Goal: Task Accomplishment & Management: Complete application form

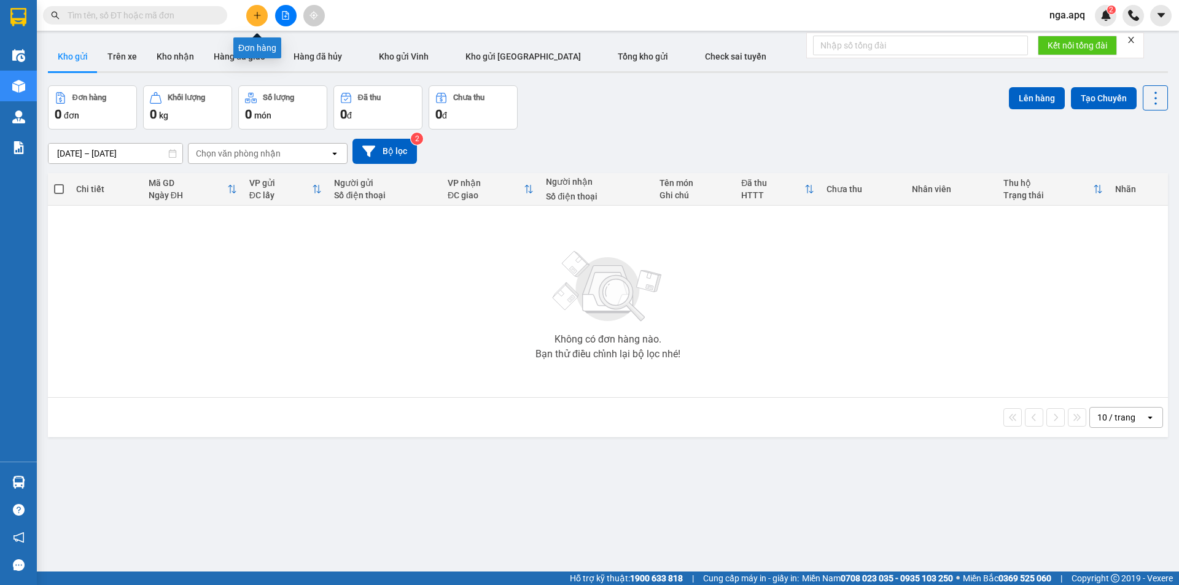
click at [261, 15] on icon "plus" at bounding box center [257, 15] width 9 height 9
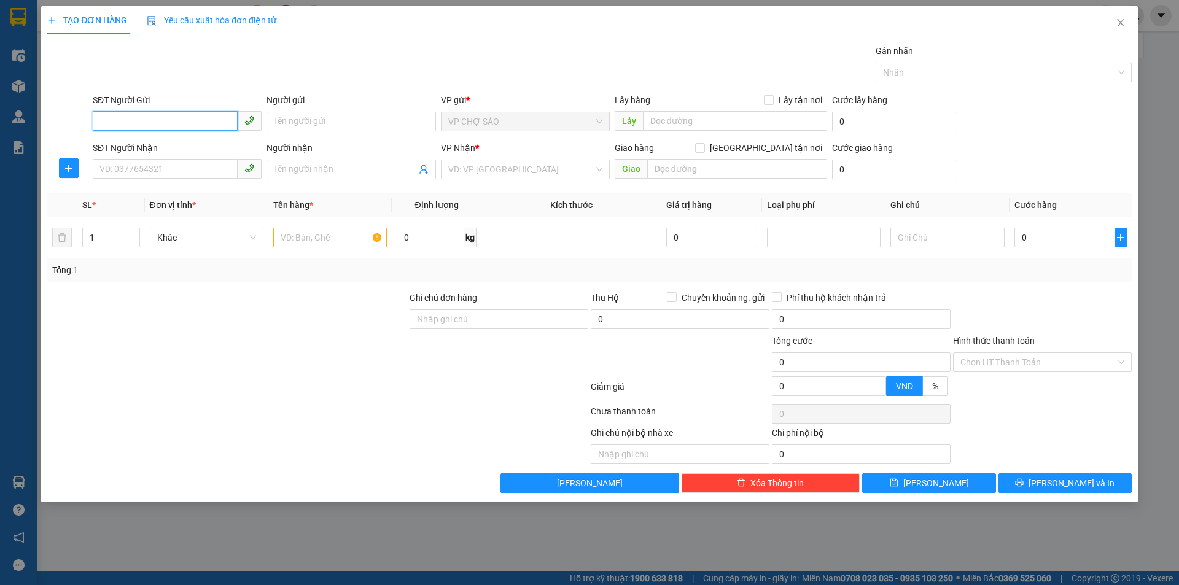
click at [101, 118] on input "SĐT Người Gửi" at bounding box center [165, 121] width 145 height 20
click at [118, 144] on div "0943925678 - a tHỊNH" at bounding box center [177, 146] width 154 height 14
type input "0943925678"
type input "a tHỊNH"
type input "0943925678"
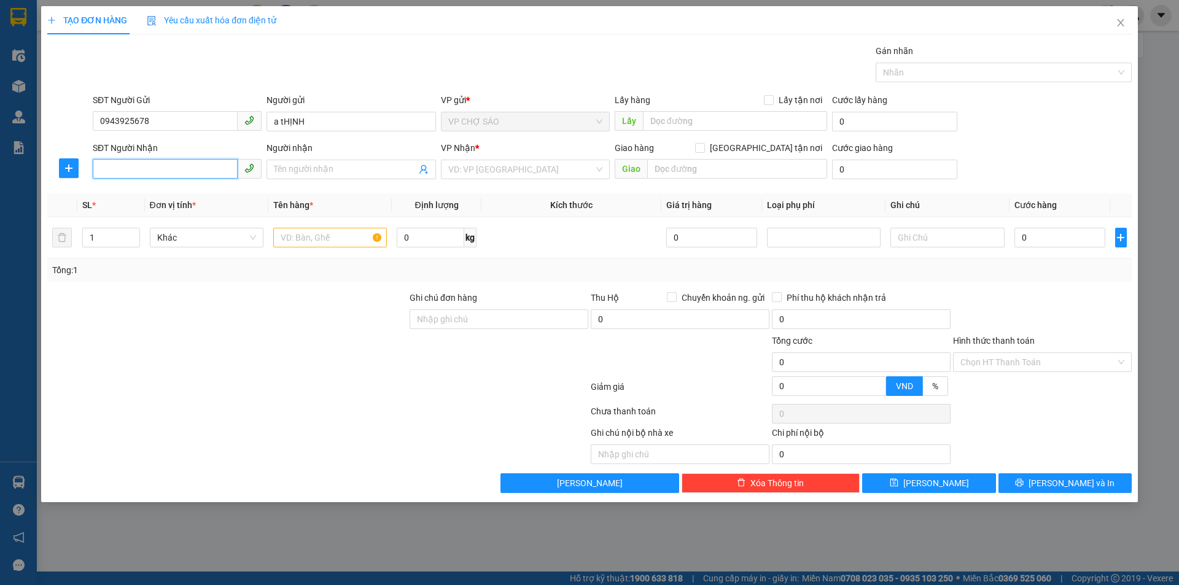
click at [109, 168] on input "SĐT Người Nhận" at bounding box center [165, 169] width 145 height 20
click at [114, 192] on div "0915480693 - a công" at bounding box center [177, 194] width 154 height 14
type input "0915480693"
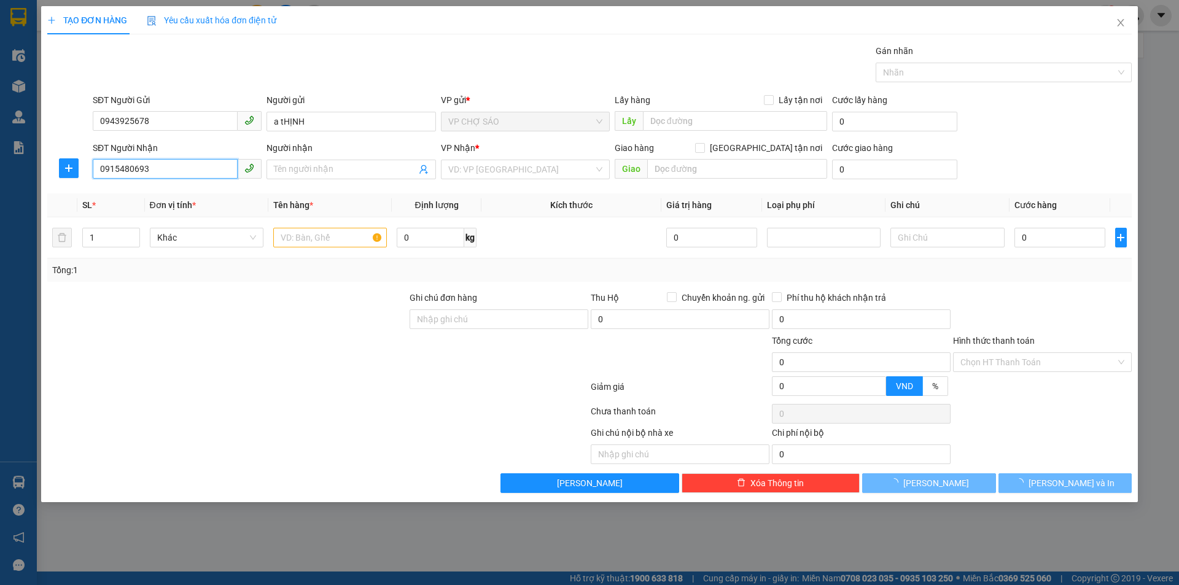
type input "a công"
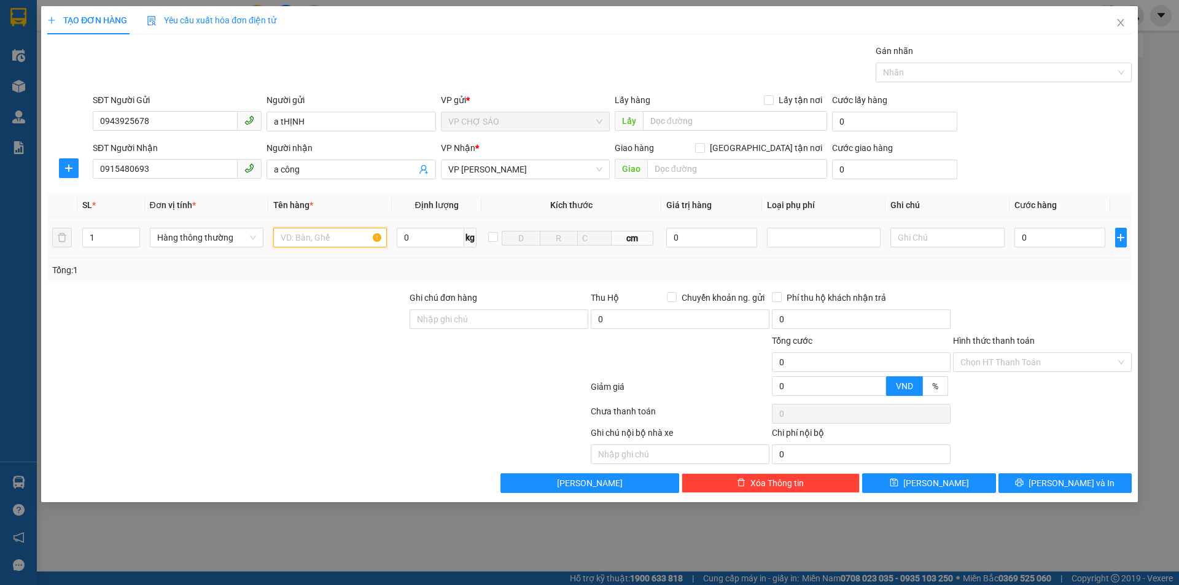
click at [285, 238] on input "text" at bounding box center [330, 238] width 114 height 20
type input "bôt tây"
type input "4"
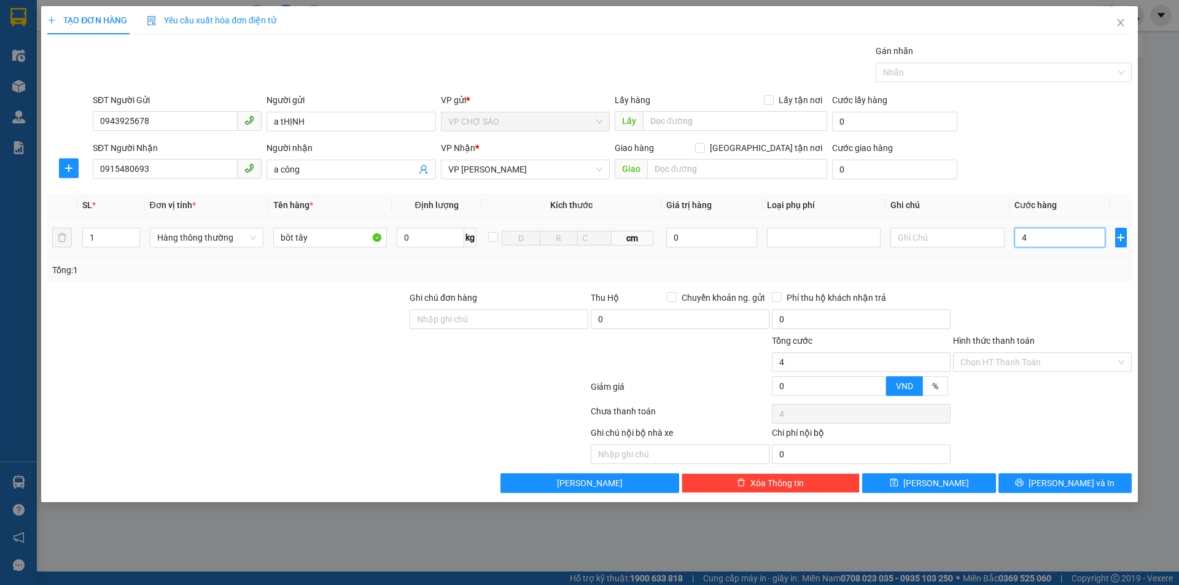
type input "40"
type input "400"
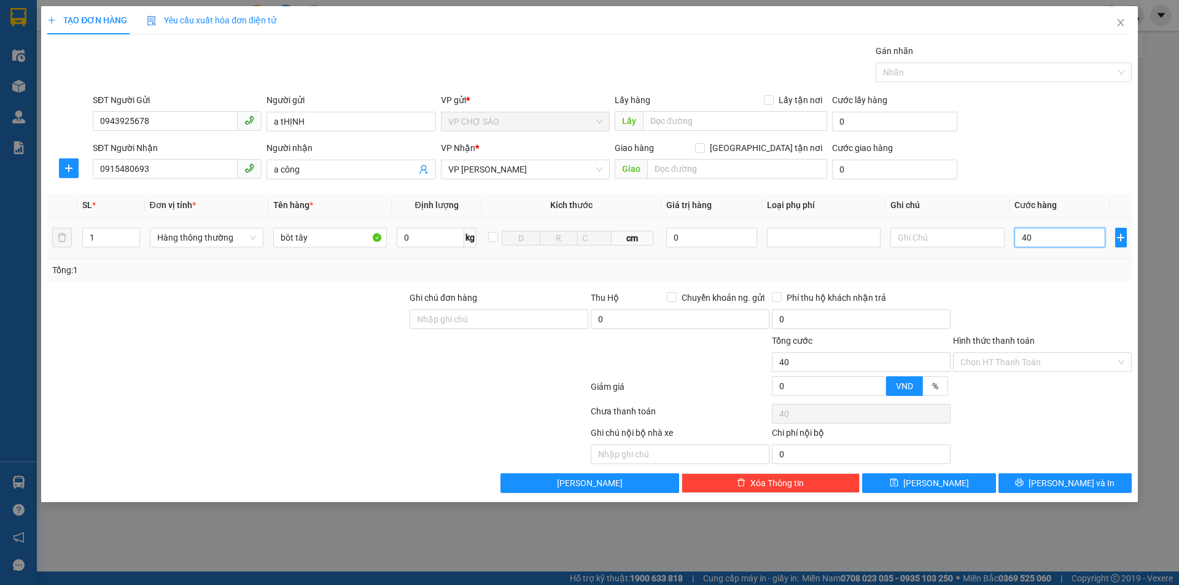
type input "400"
type input "4.000"
type input "40.000"
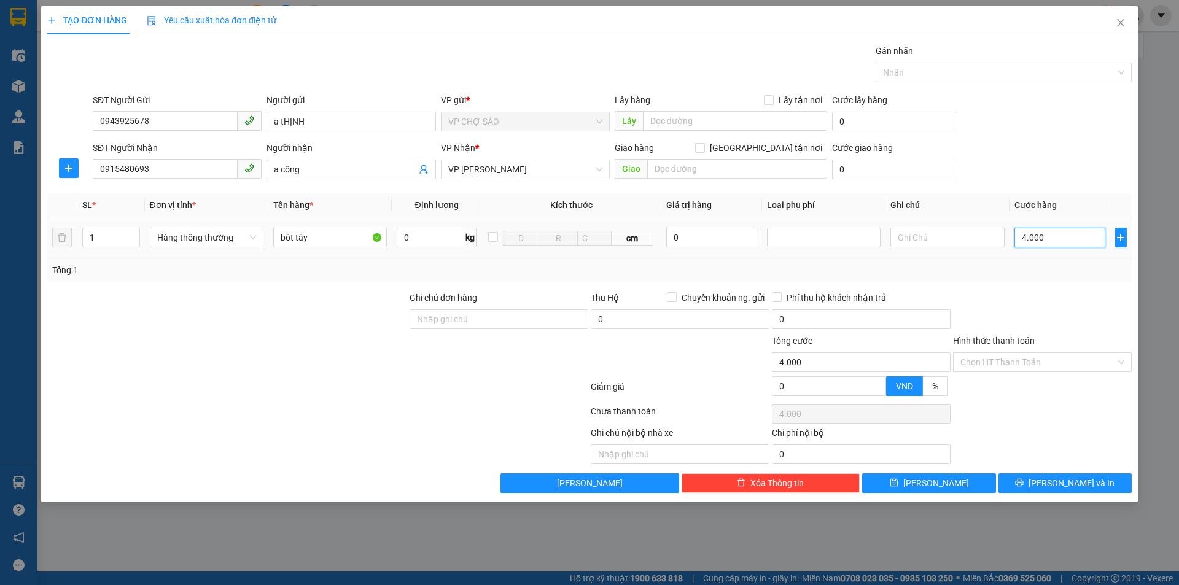
type input "40.000"
click at [1055, 364] on input "Hình thức thanh toán" at bounding box center [1038, 362] width 155 height 18
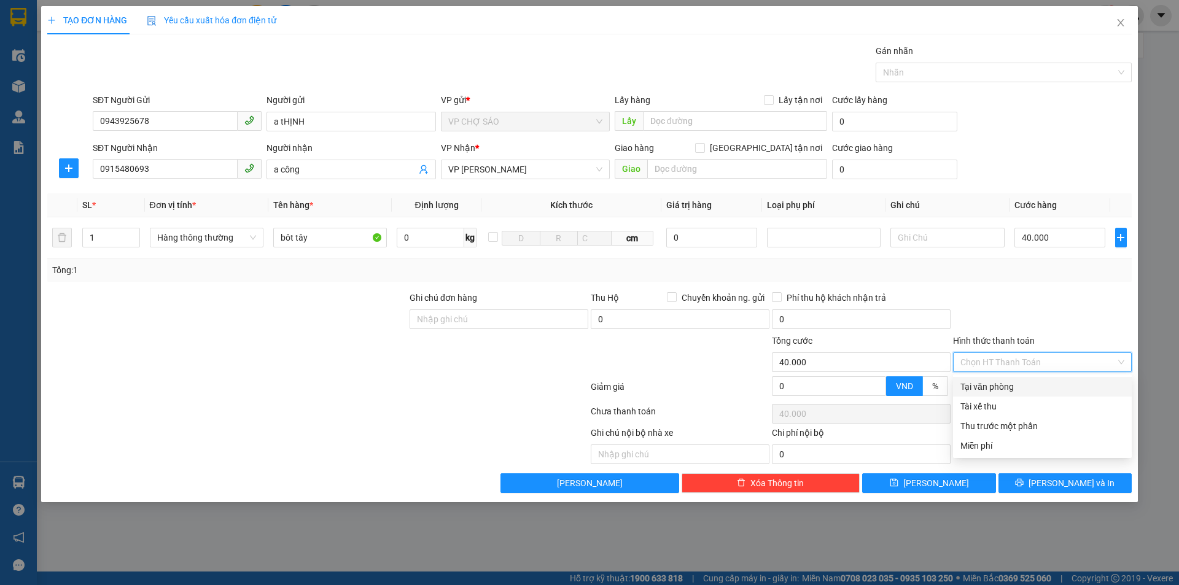
drag, startPoint x: 1004, startPoint y: 391, endPoint x: 1005, endPoint y: 399, distance: 8.1
click at [1004, 395] on div "Tại văn phòng" at bounding box center [1042, 387] width 179 height 20
type input "0"
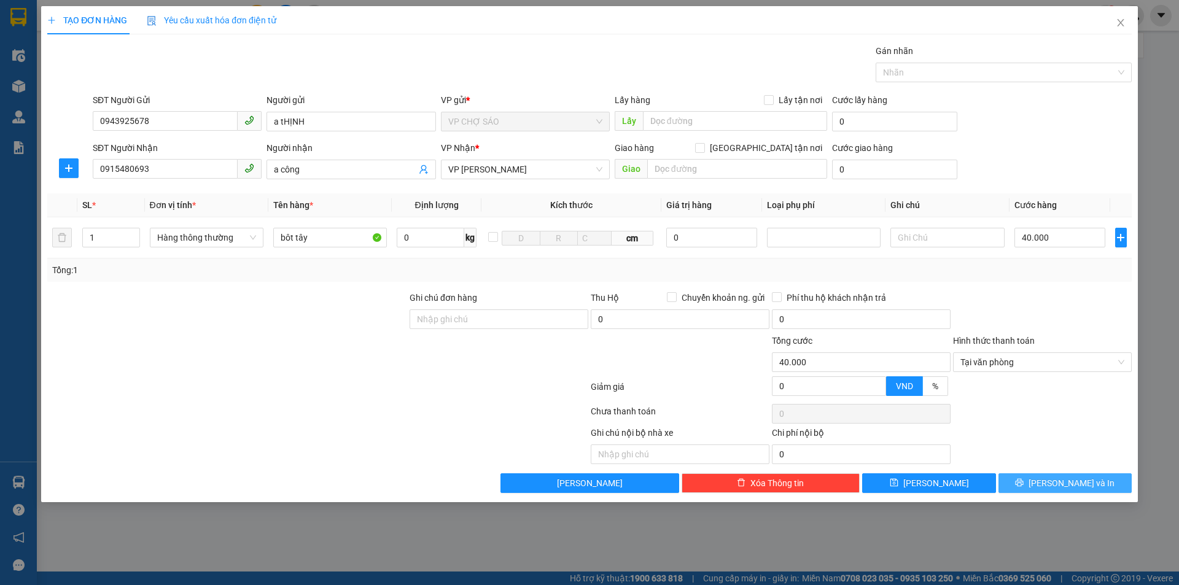
click at [1036, 488] on button "[PERSON_NAME] và In" at bounding box center [1065, 484] width 133 height 20
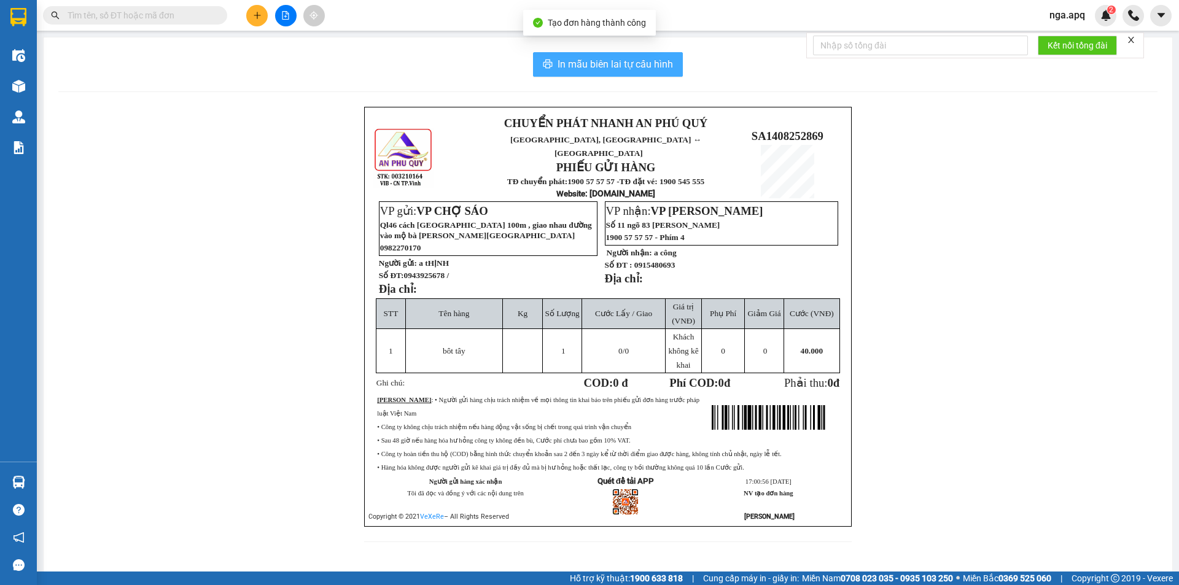
click at [603, 62] on span "In mẫu biên lai tự cấu hình" at bounding box center [615, 64] width 115 height 15
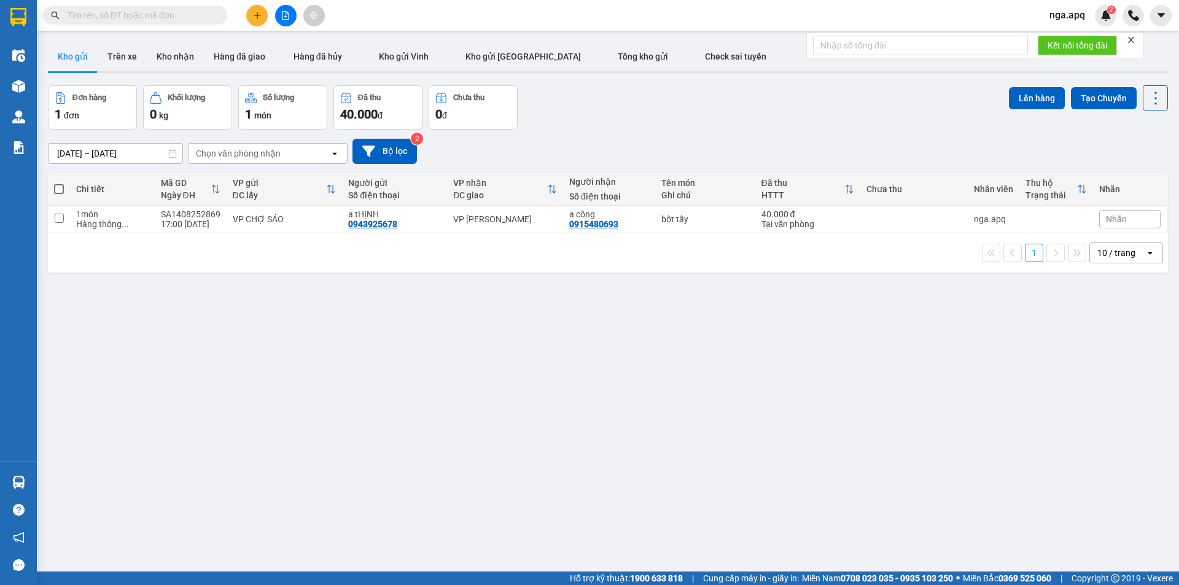
drag, startPoint x: 358, startPoint y: 402, endPoint x: 330, endPoint y: 345, distance: 63.2
click at [357, 400] on div "ver 1.8.138 Kho gửi Trên xe Kho nhận Hàng đã giao Hàng đã hủy Kho gửi Vinh Kho …" at bounding box center [608, 329] width 1130 height 585
click at [261, 8] on button at bounding box center [256, 15] width 21 height 21
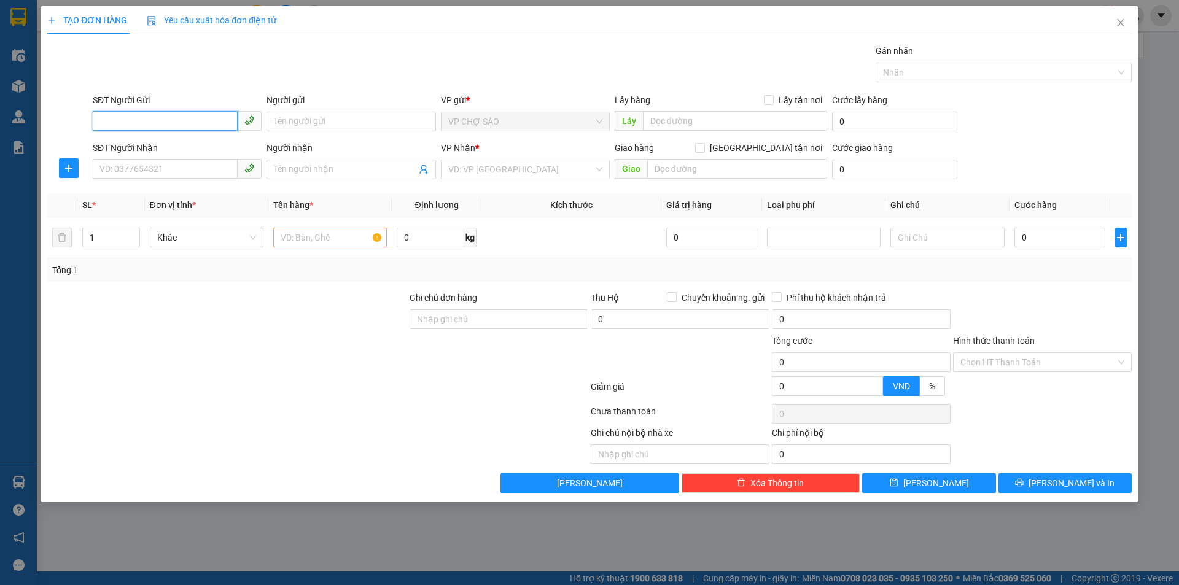
click at [106, 121] on input "SĐT Người Gửi" at bounding box center [165, 121] width 145 height 20
click at [136, 120] on input "094362" at bounding box center [165, 121] width 145 height 20
click at [141, 146] on div "0943925678 - a tHỊNH" at bounding box center [177, 146] width 154 height 14
type input "0943925678"
type input "a tHỊNH"
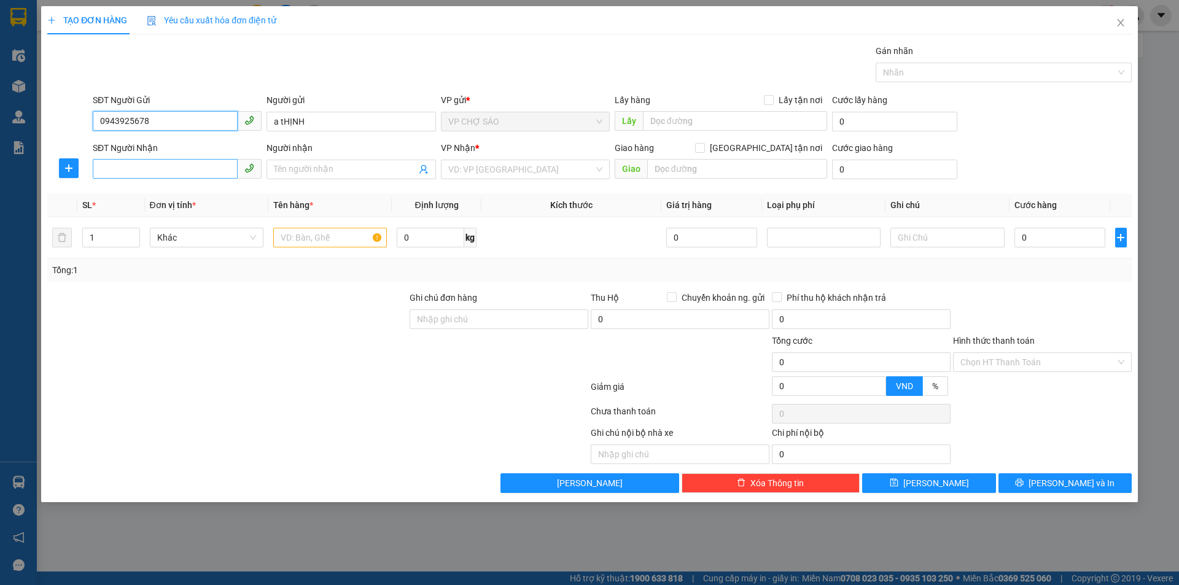
type input "0943925678"
click at [131, 165] on input "SĐT Người Nhận" at bounding box center [165, 169] width 145 height 20
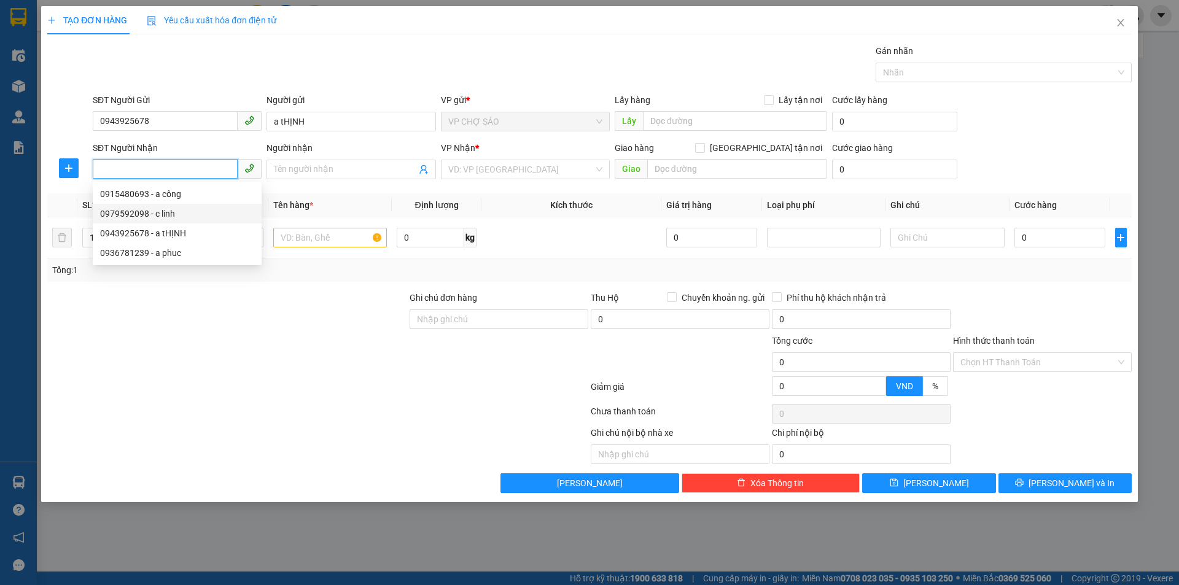
click at [131, 211] on div "0979592098 - c linh" at bounding box center [177, 214] width 154 height 14
type input "0979592098"
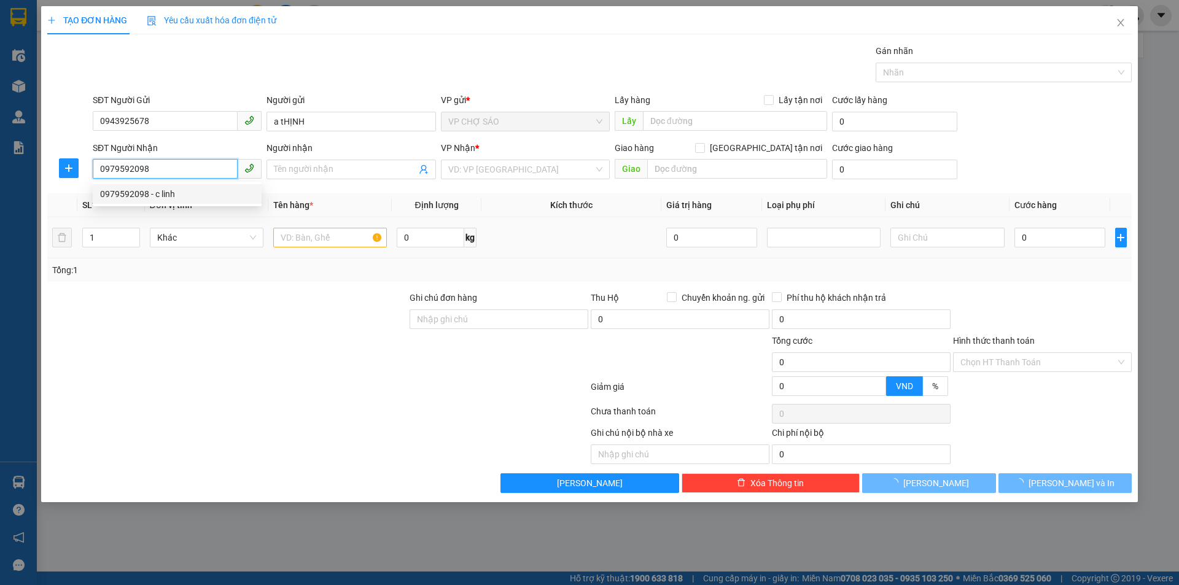
type input "c linh"
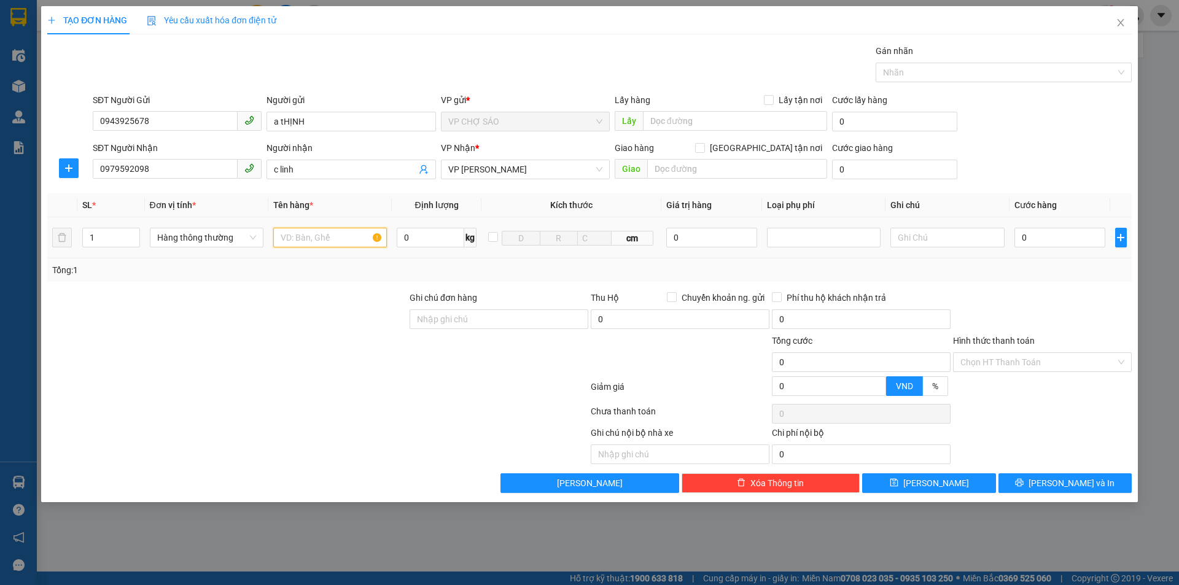
click at [287, 237] on input "text" at bounding box center [330, 238] width 114 height 20
type input "bôt tây"
click at [1027, 238] on input "0" at bounding box center [1061, 238] width 92 height 20
type input "4"
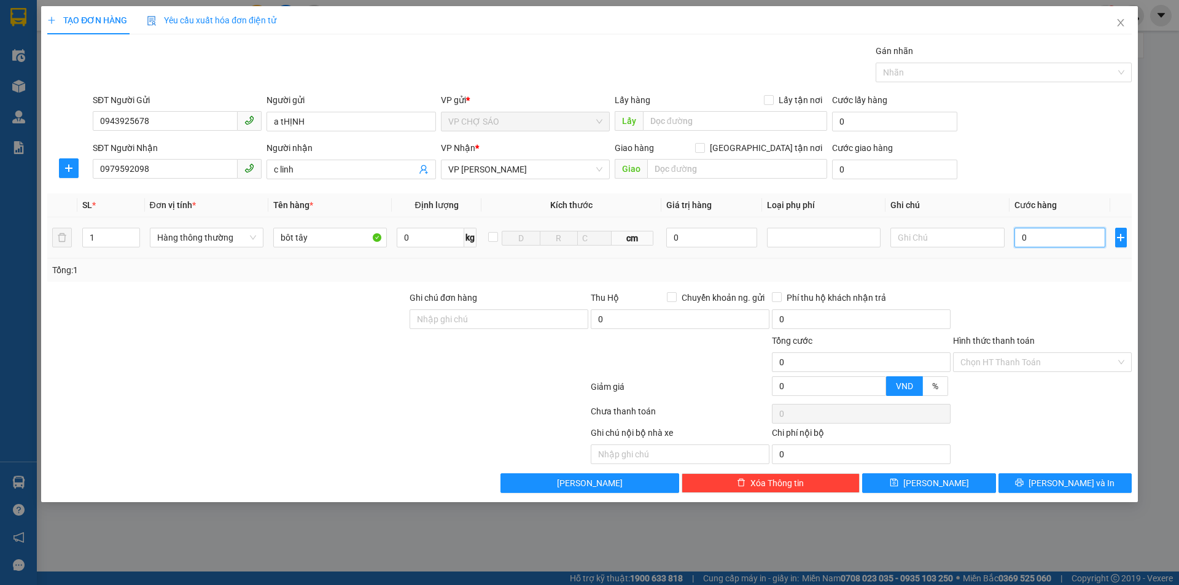
type input "4"
type input "40"
type input "400"
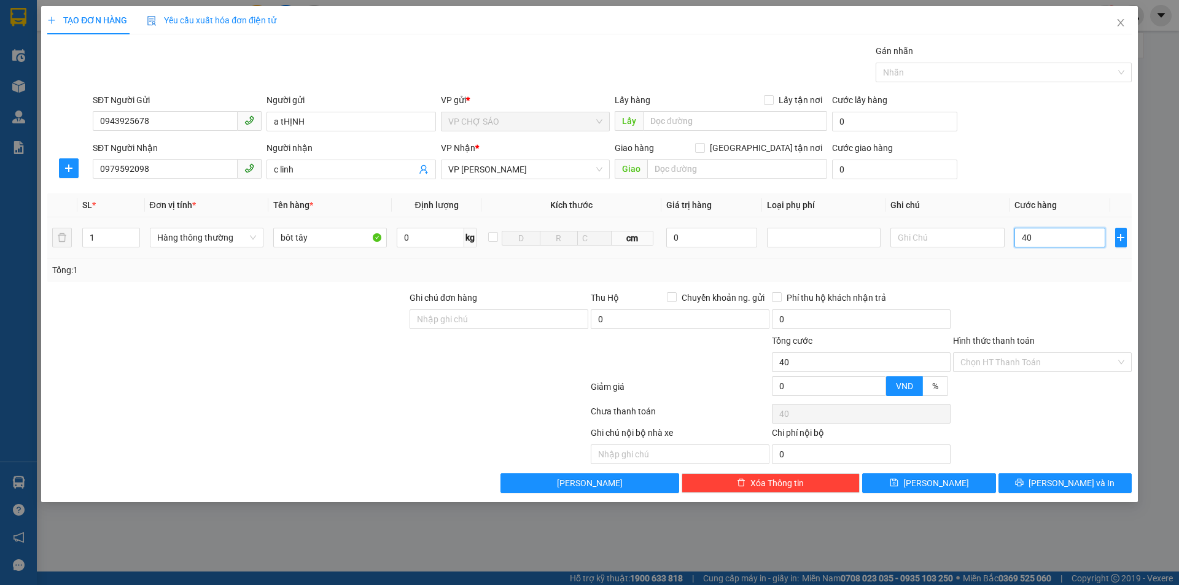
type input "400"
type input "4.000"
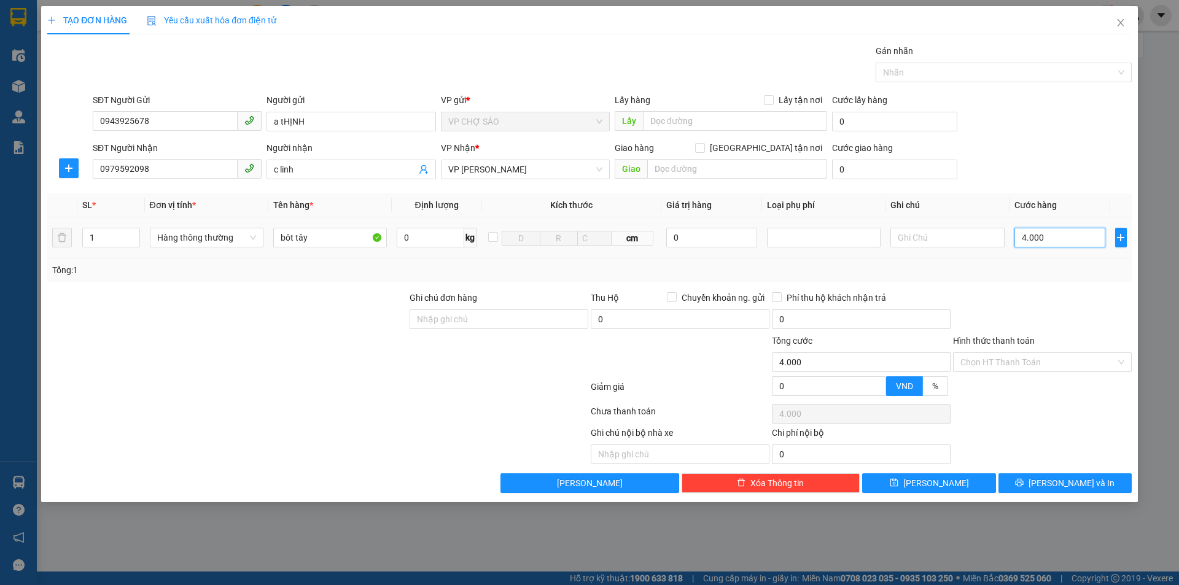
type input "40.000"
click at [1045, 361] on input "Hình thức thanh toán" at bounding box center [1038, 362] width 155 height 18
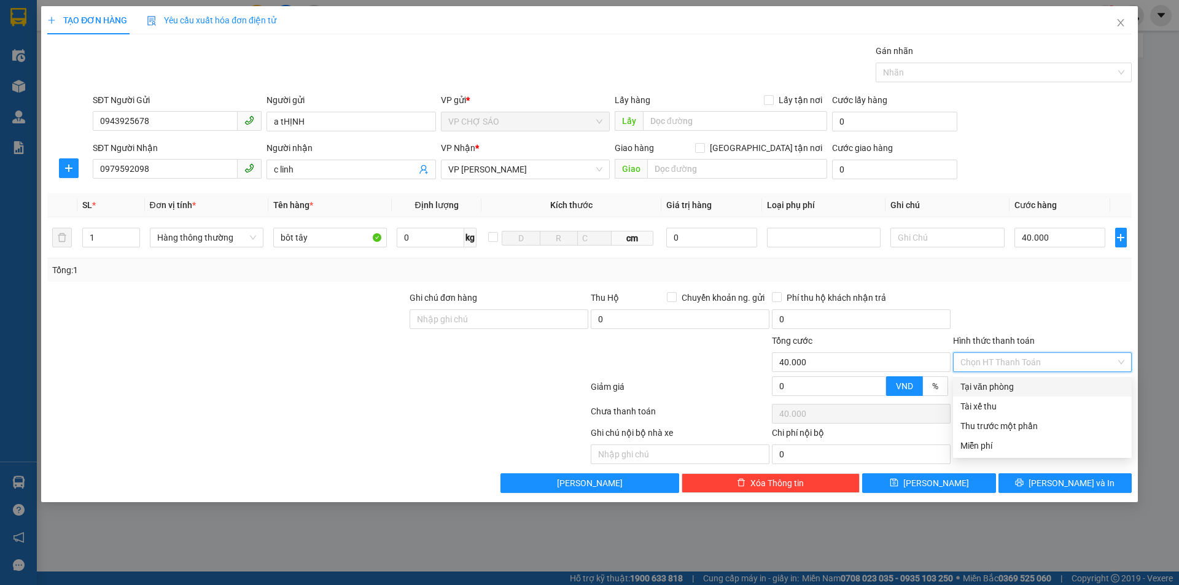
click at [997, 394] on div "Tại văn phòng" at bounding box center [1042, 387] width 179 height 20
type input "0"
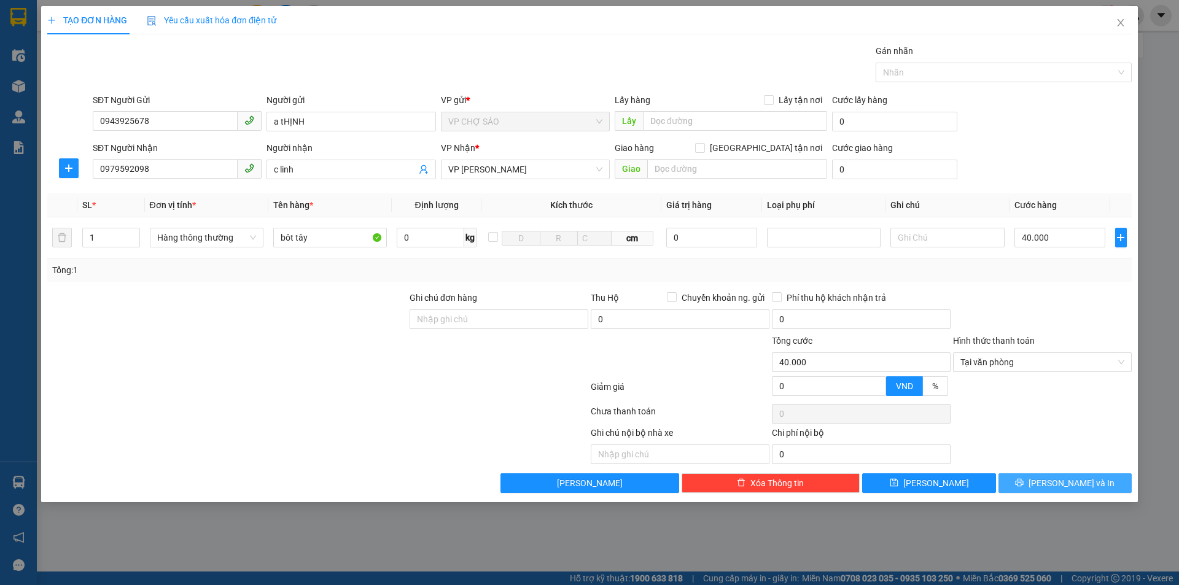
click at [1024, 485] on icon "printer" at bounding box center [1019, 482] width 9 height 9
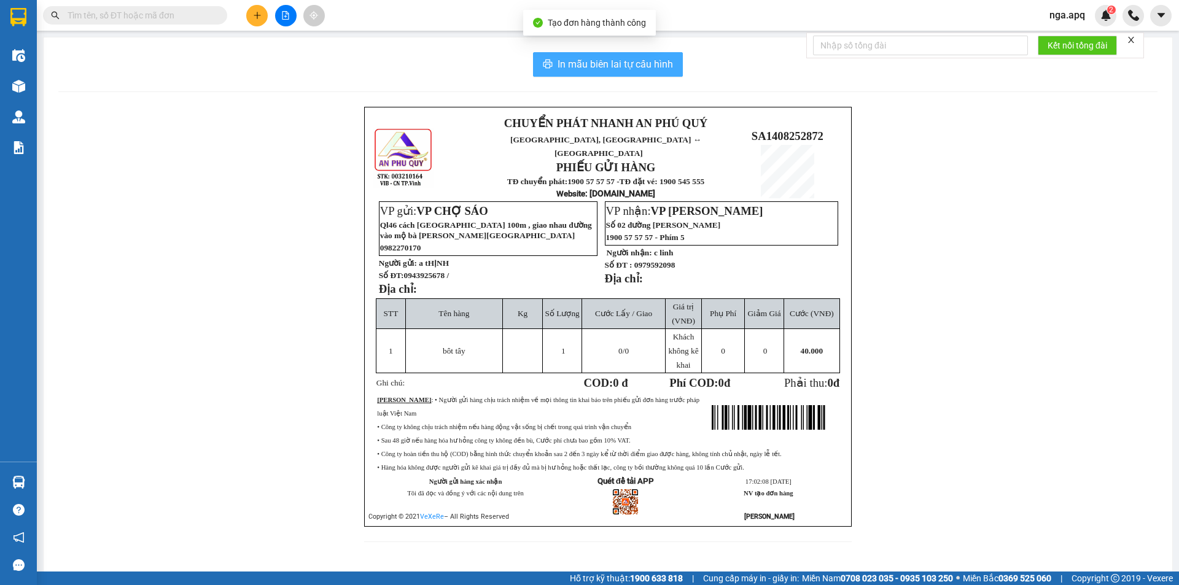
click at [614, 64] on span "In mẫu biên lai tự cấu hình" at bounding box center [615, 64] width 115 height 15
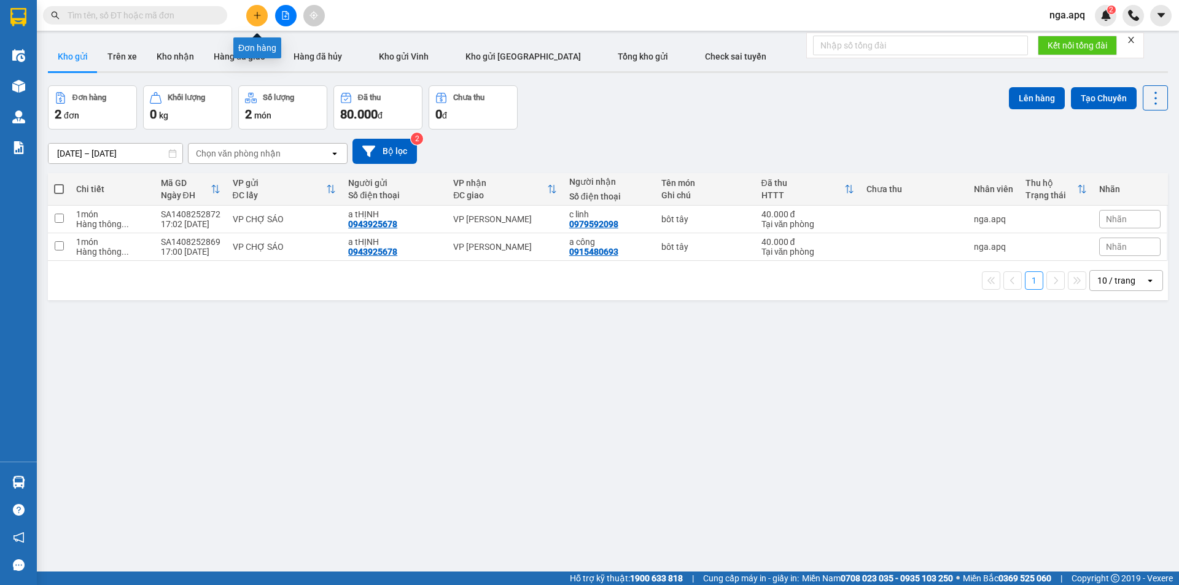
click at [262, 10] on button at bounding box center [256, 15] width 21 height 21
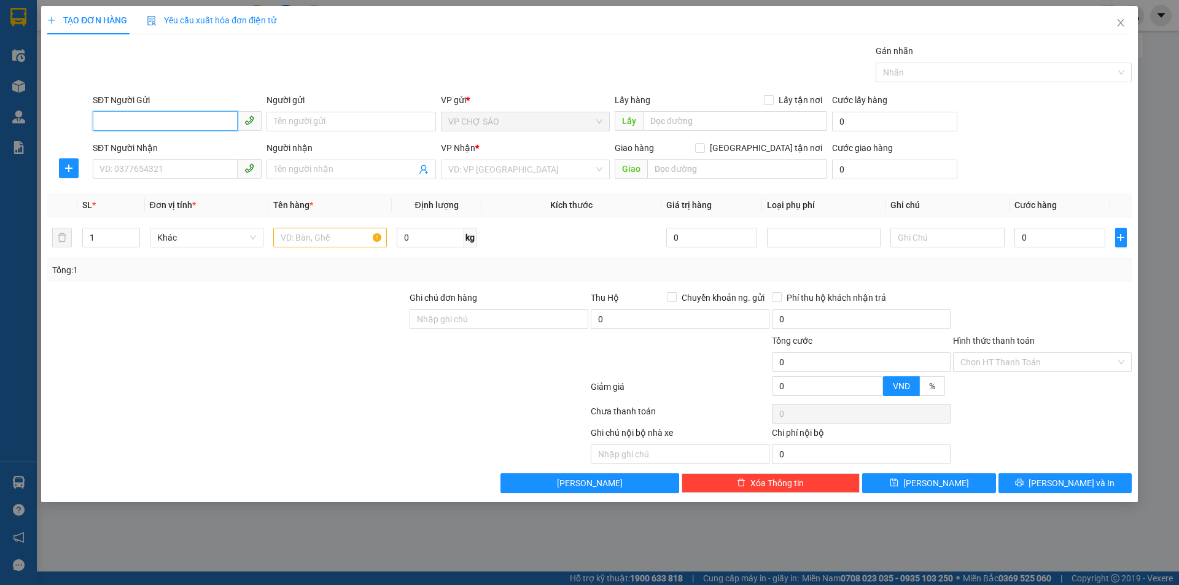
click at [108, 118] on input "SĐT Người Gửi" at bounding box center [165, 121] width 145 height 20
click at [133, 171] on div "0328361322 - mẹ hăng" at bounding box center [177, 166] width 154 height 14
type input "0328361322"
type input "mẹ hăng"
type input "0328361322"
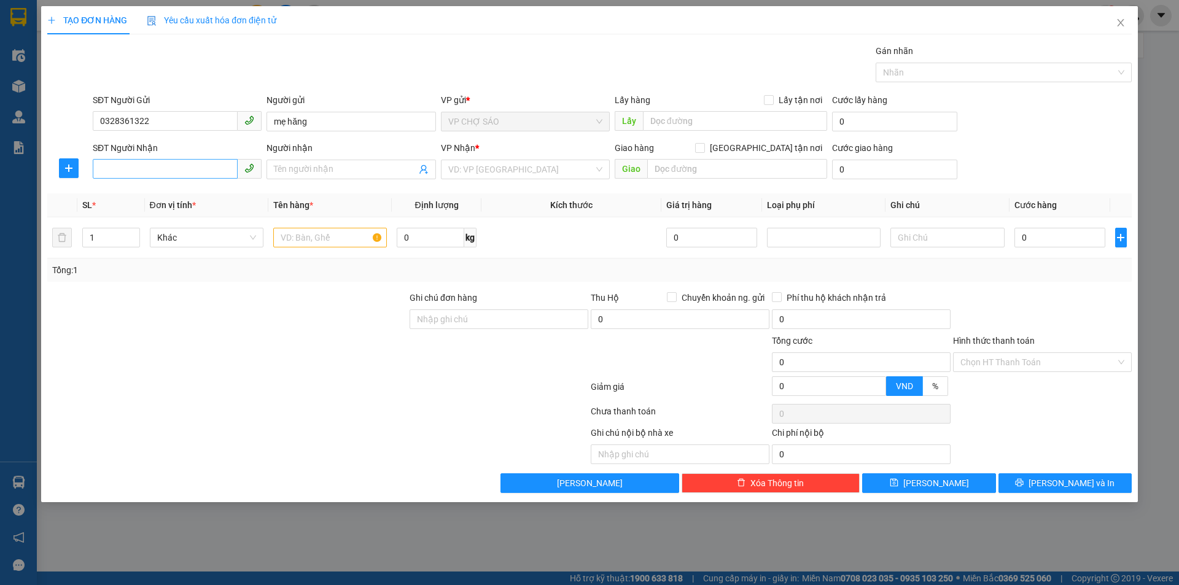
click at [121, 158] on div "SĐT Người Nhận" at bounding box center [177, 150] width 169 height 18
click at [118, 171] on input "SĐT Người Nhận" at bounding box center [165, 169] width 145 height 20
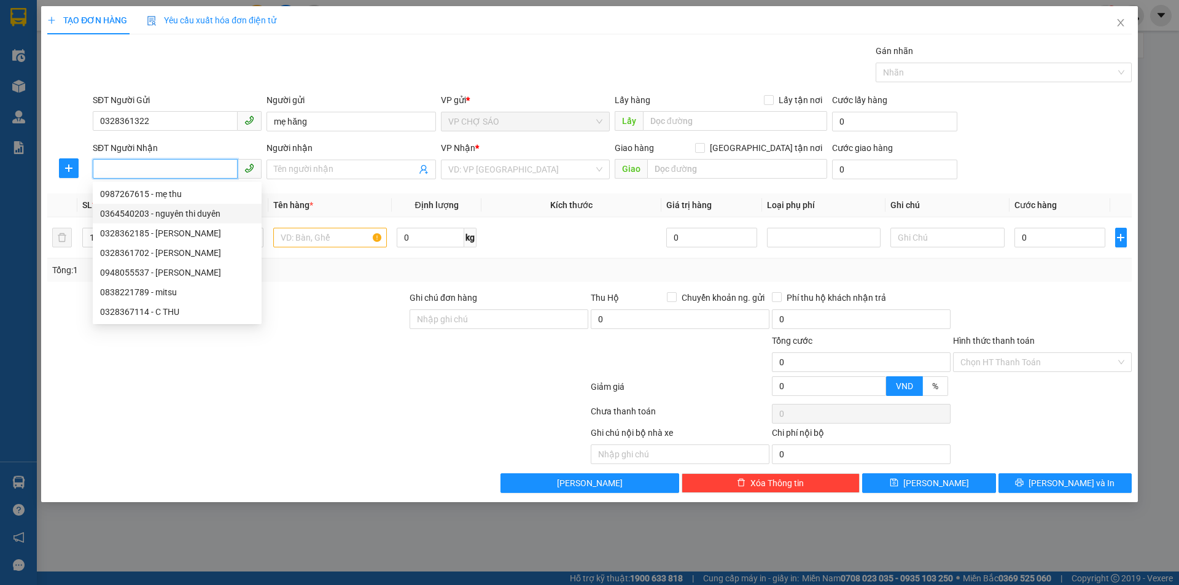
click at [131, 214] on div "0364540203 - nguyên thi duyên" at bounding box center [177, 214] width 154 height 14
type input "0364540203"
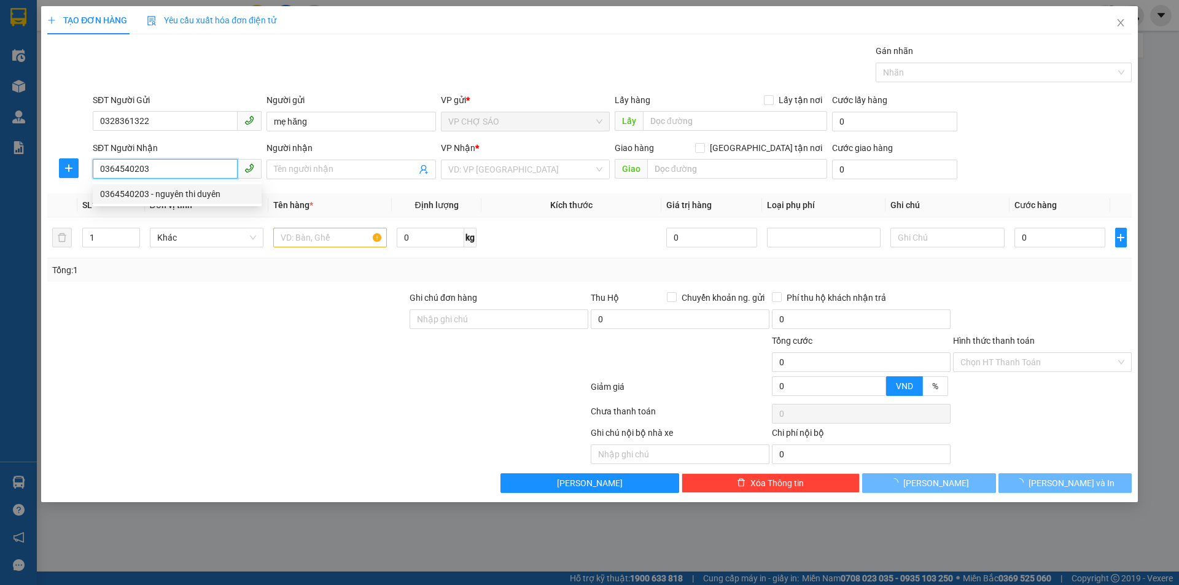
type input "nguyên thi duyên"
checkbox input "true"
type input "sô nha41 ngõ 117 đương trân cổ nhuế"
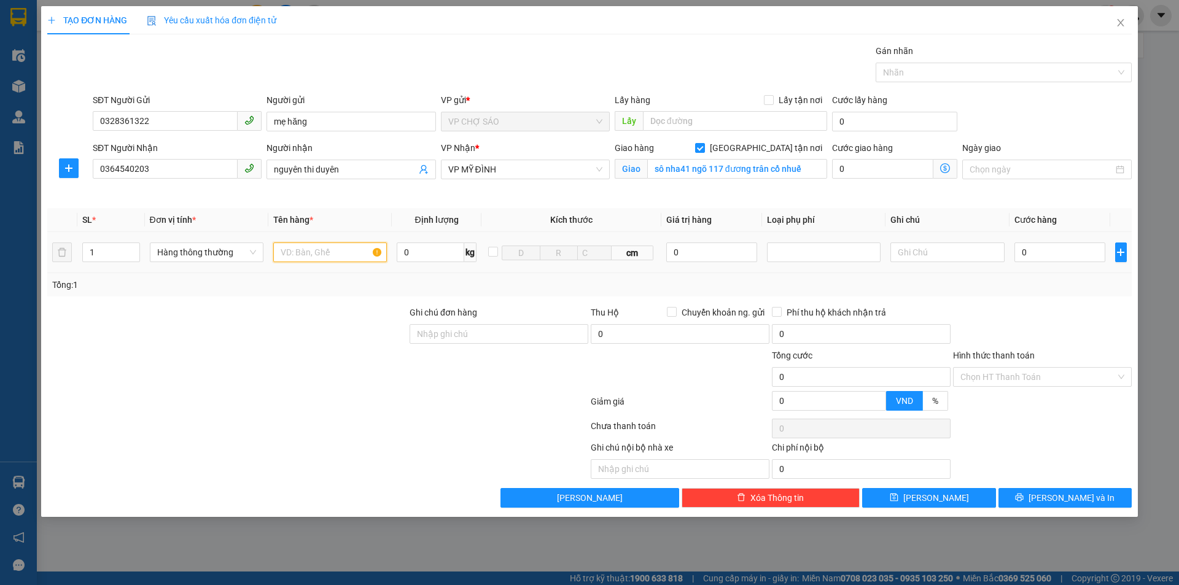
click at [291, 254] on input "text" at bounding box center [330, 253] width 114 height 20
type input "gao"
click at [806, 173] on input "sô nha41 ngõ 117 đương trân cổ nhuế" at bounding box center [737, 169] width 180 height 20
type input "số7 ngõ631 đương pham văn đôngbawc tư liêm"
click at [1028, 255] on input "0" at bounding box center [1061, 253] width 92 height 20
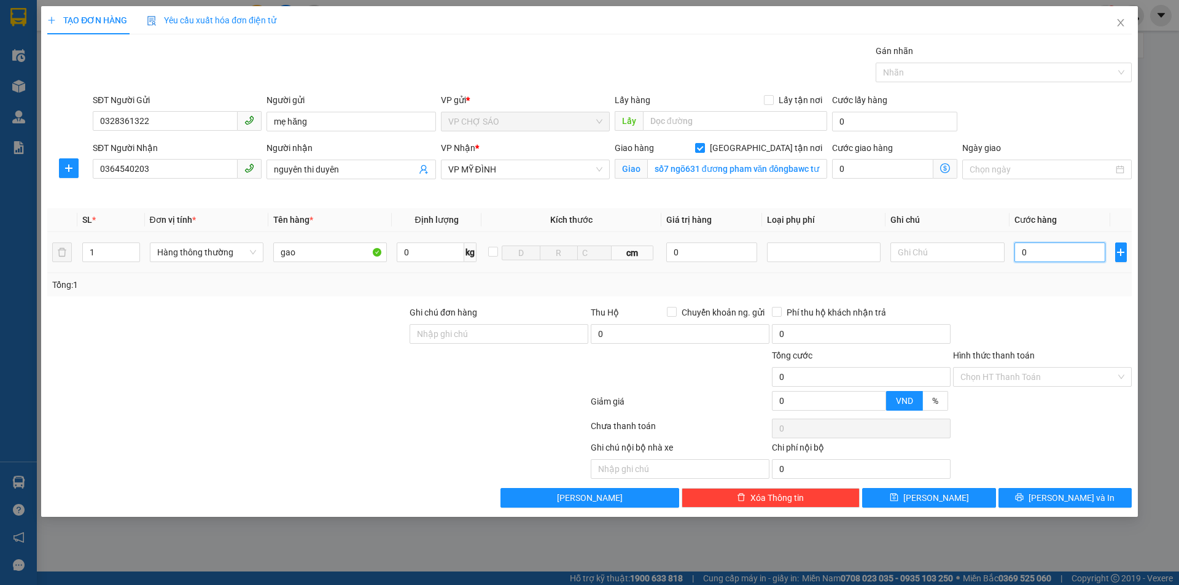
type input "5"
type input "50"
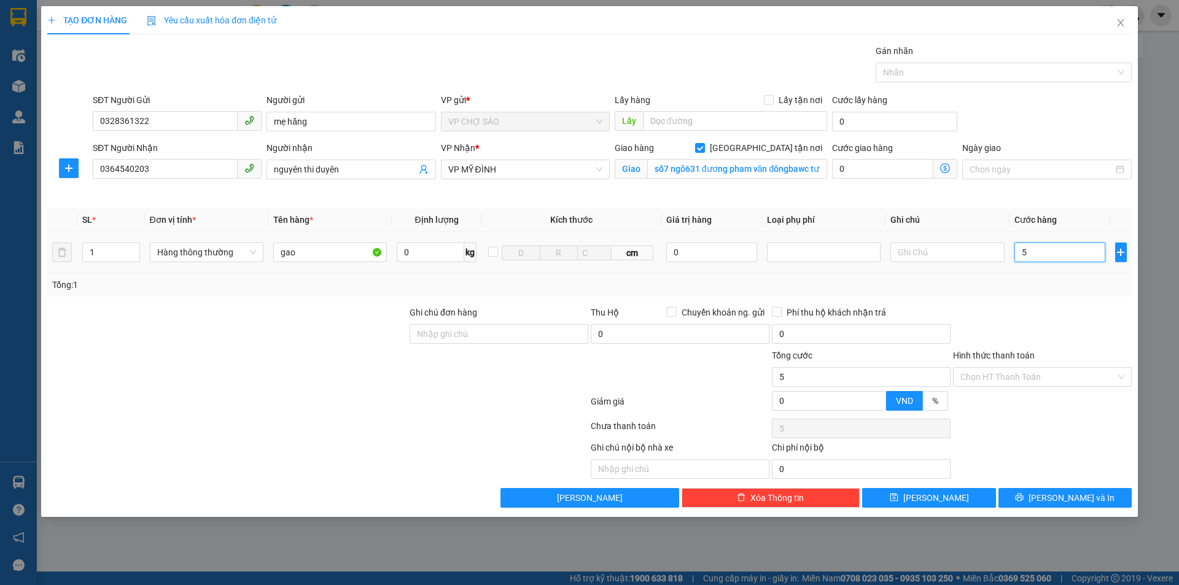
type input "50"
type input "500"
type input "5.000"
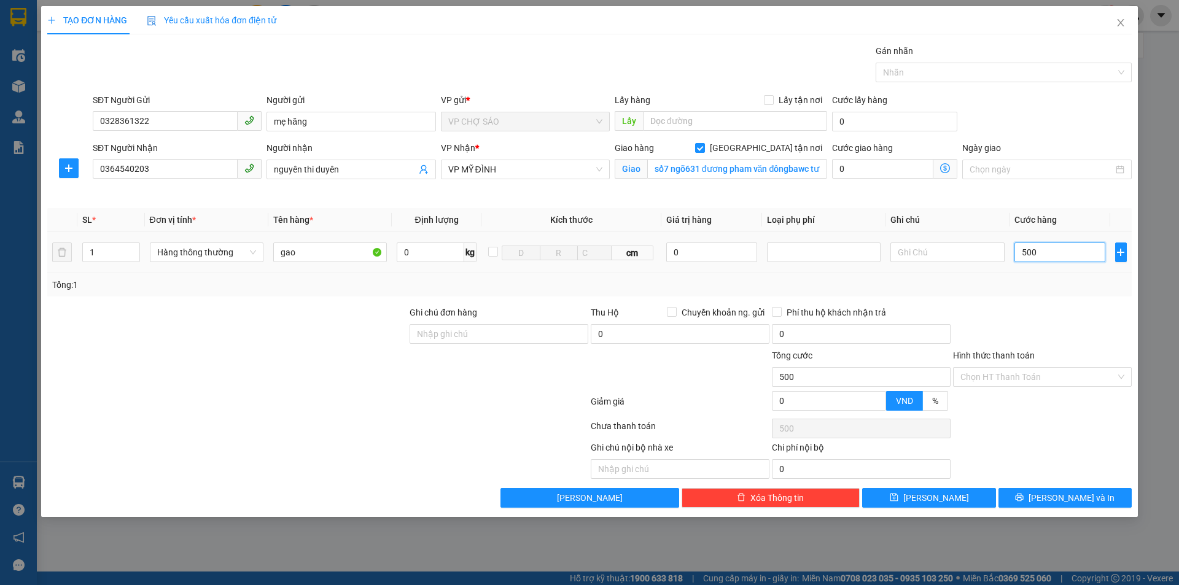
type input "5.000"
click at [1075, 501] on span "[PERSON_NAME] và In" at bounding box center [1072, 498] width 86 height 14
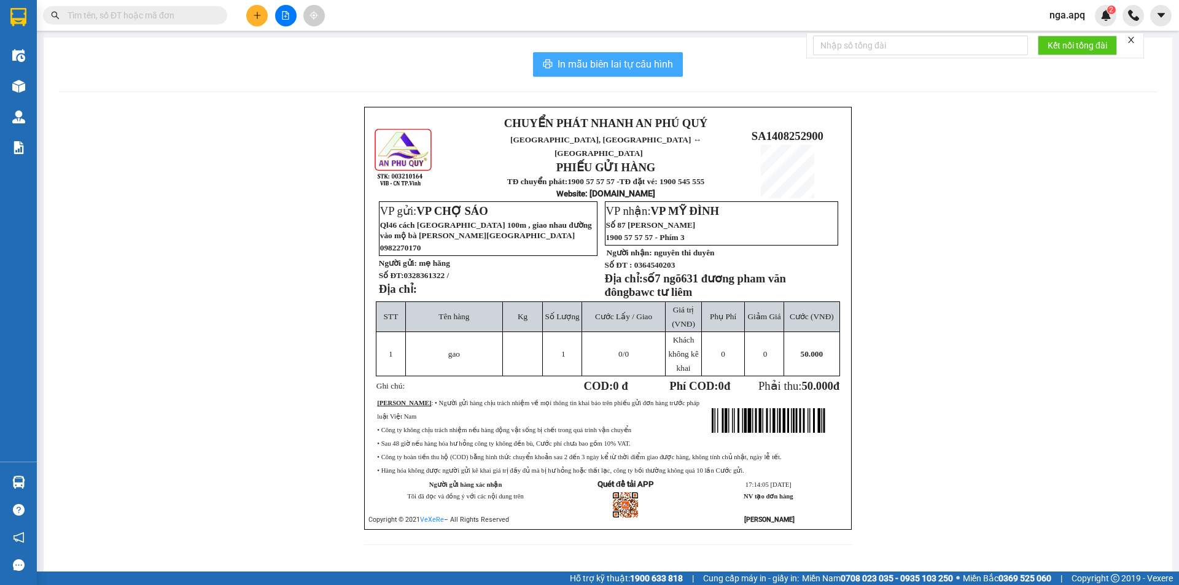
click at [573, 61] on span "In mẫu biên lai tự cấu hình" at bounding box center [615, 64] width 115 height 15
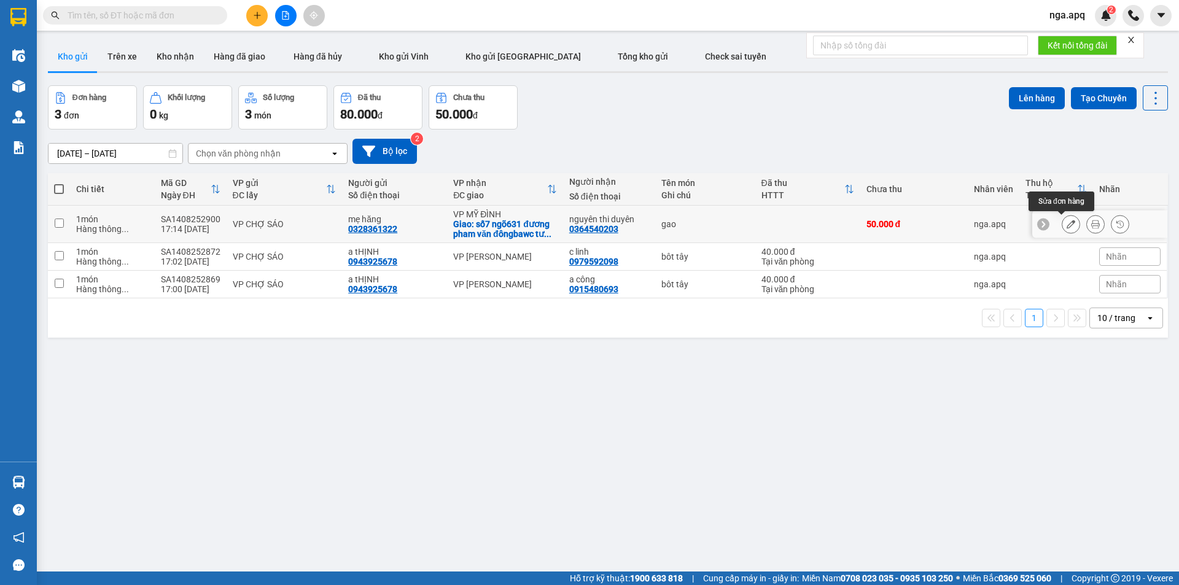
click at [1063, 222] on button at bounding box center [1071, 224] width 17 height 21
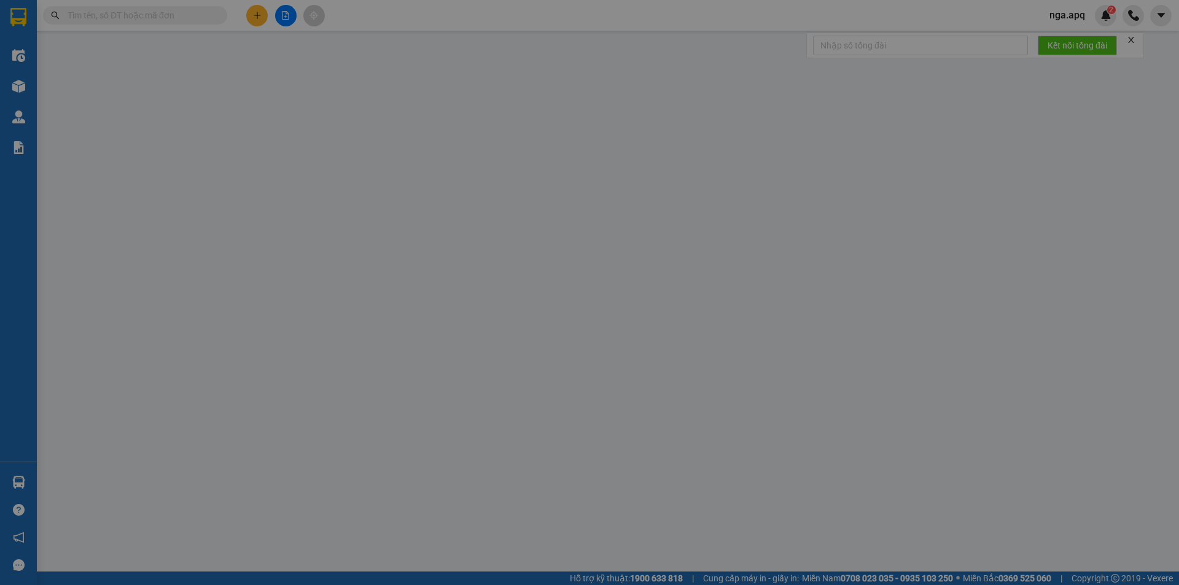
type input "0328361322"
type input "mẹ hăng"
type input "0364540203"
type input "nguyên thi duyên"
checkbox input "true"
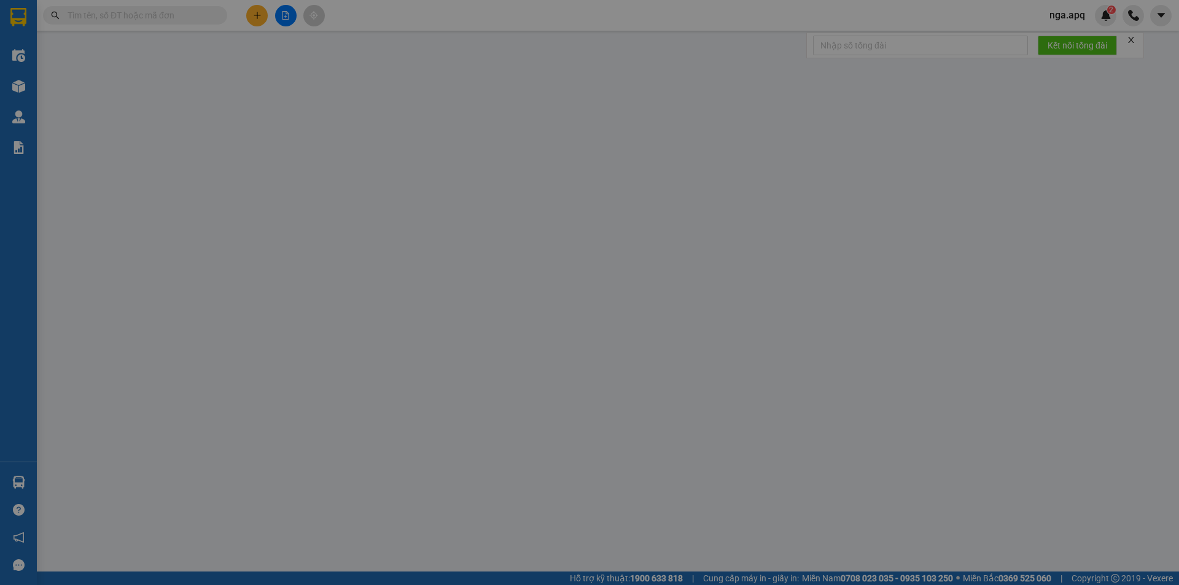
type input "số7 ngõ631 đương pham văn đôngbawc tư liêm"
type input "50.000"
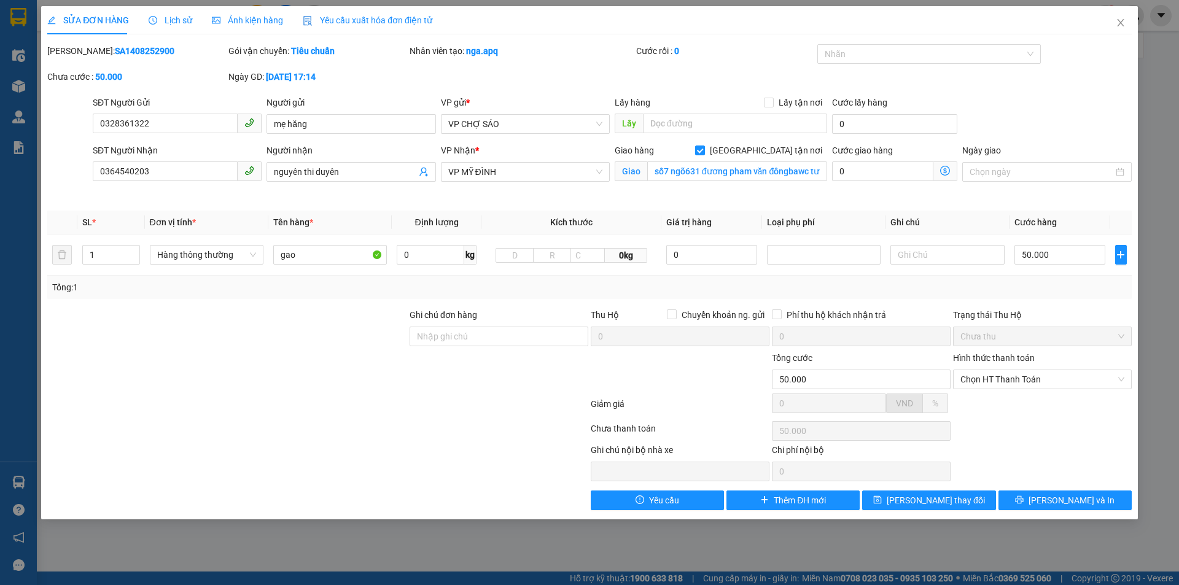
click at [1008, 360] on label "Hình thức thanh toán" at bounding box center [994, 358] width 82 height 10
click at [1008, 370] on input "Hình thức thanh toán" at bounding box center [1038, 379] width 155 height 18
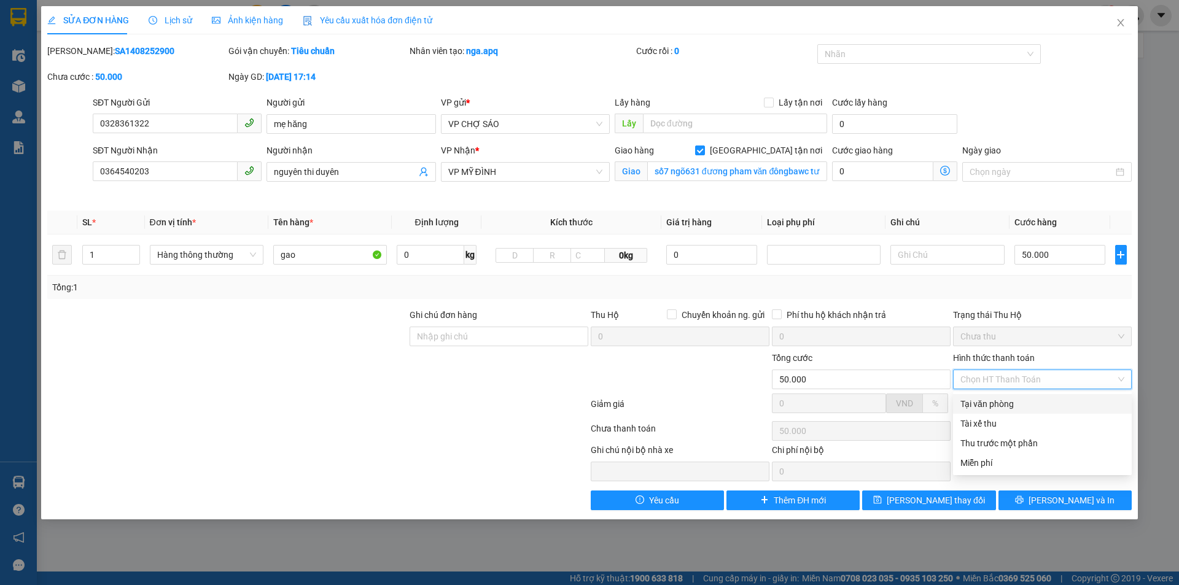
click at [1010, 406] on div "Tại văn phòng" at bounding box center [1043, 404] width 164 height 14
type input "0"
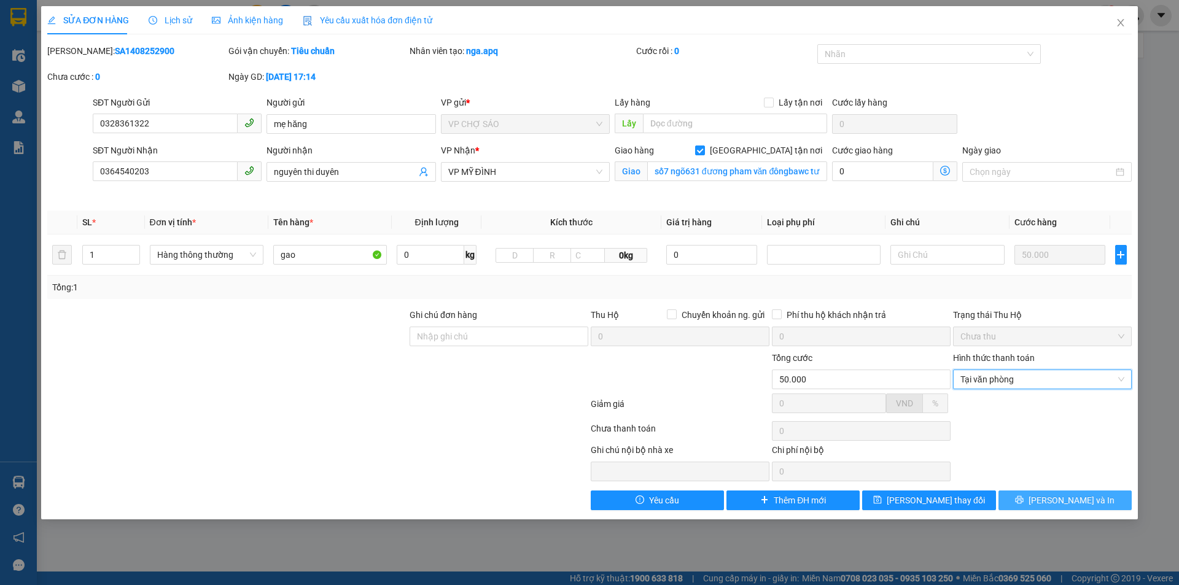
click at [1072, 505] on span "[PERSON_NAME] và In" at bounding box center [1072, 501] width 86 height 14
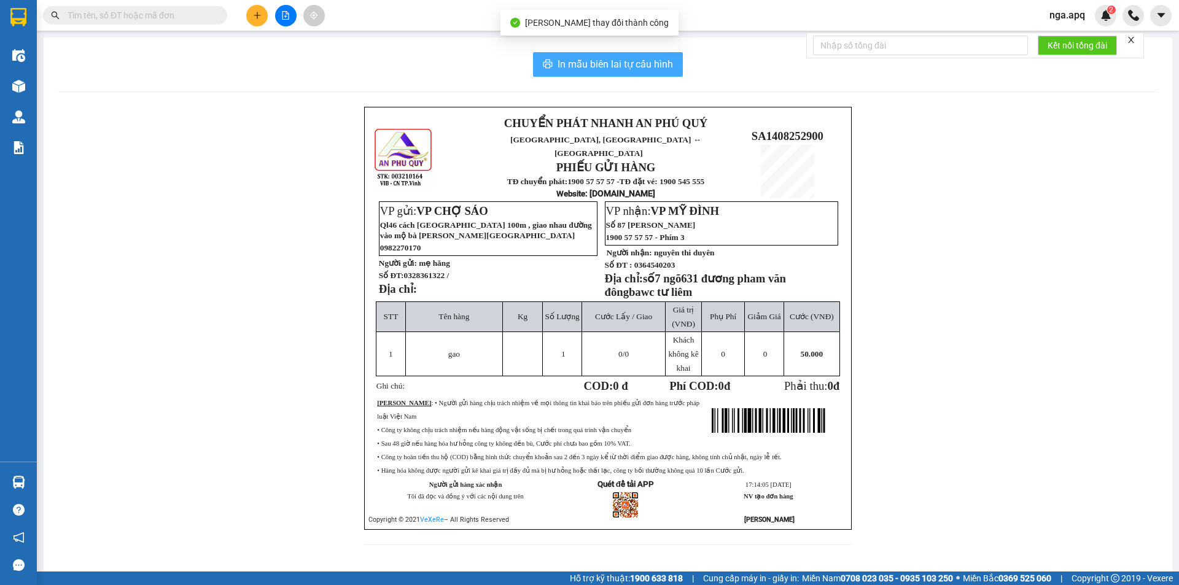
drag, startPoint x: 617, startPoint y: 61, endPoint x: 617, endPoint y: 72, distance: 11.1
click at [617, 63] on span "In mẫu biên lai tự cấu hình" at bounding box center [615, 64] width 115 height 15
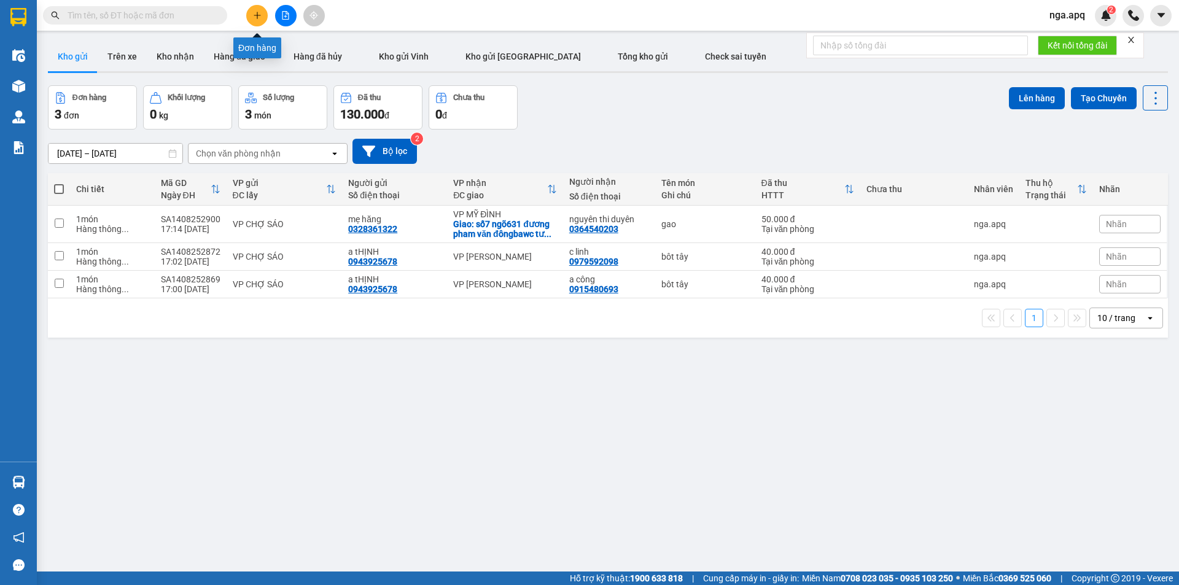
click at [262, 7] on button at bounding box center [256, 15] width 21 height 21
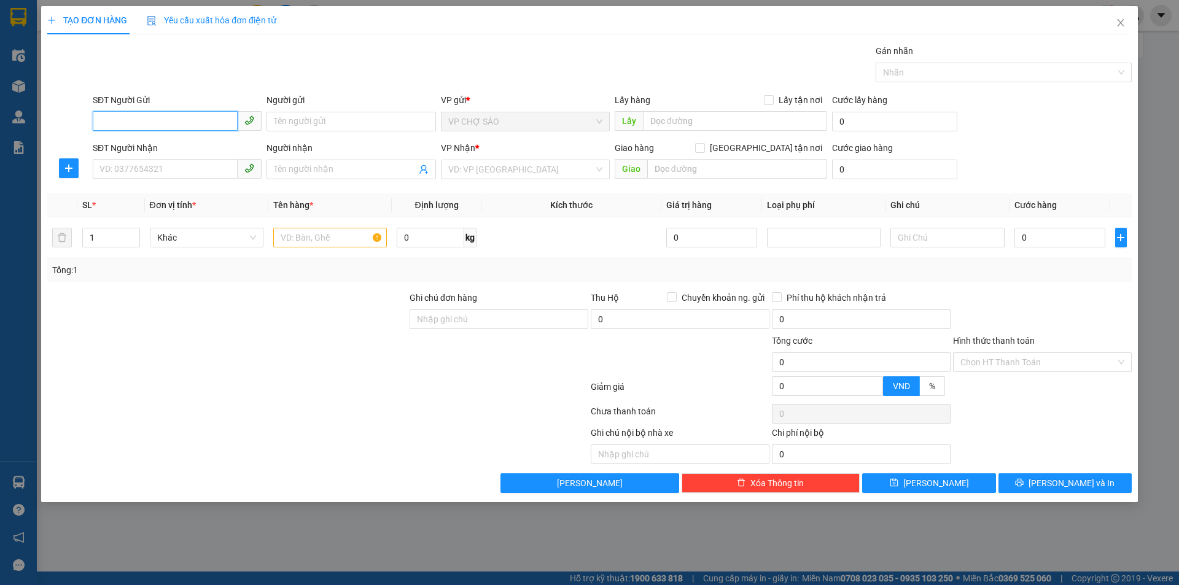
click at [106, 121] on input "SĐT Người Gửi" at bounding box center [165, 121] width 145 height 20
click at [148, 149] on div "0337862223 - me hăng" at bounding box center [177, 146] width 154 height 14
type input "0337862223"
type input "me hăng"
type input "0337862223"
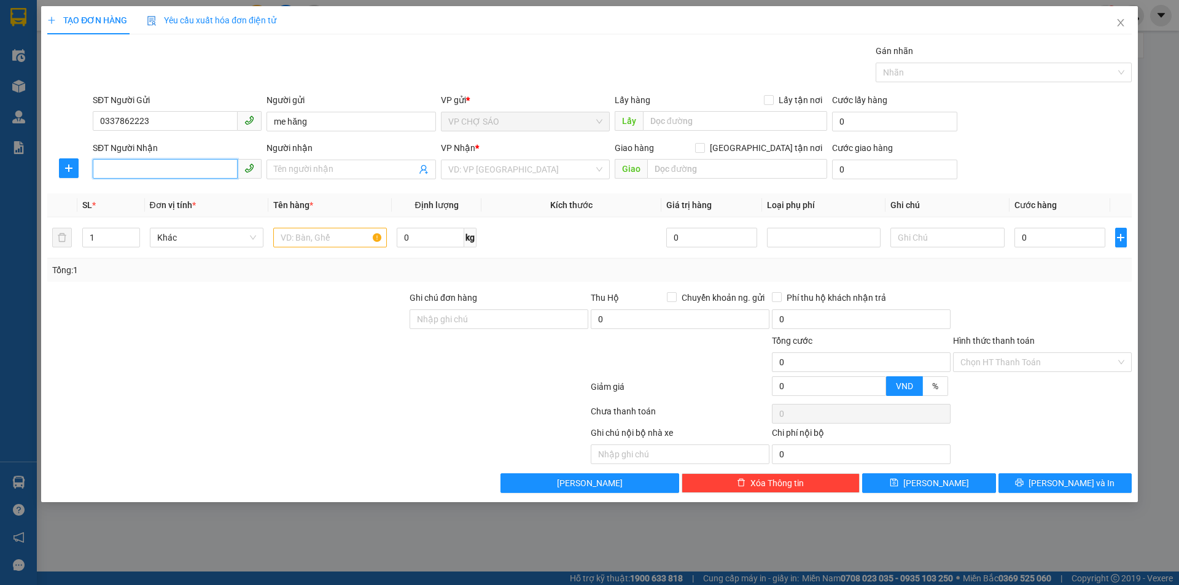
click at [108, 171] on input "SĐT Người Nhận" at bounding box center [165, 169] width 145 height 20
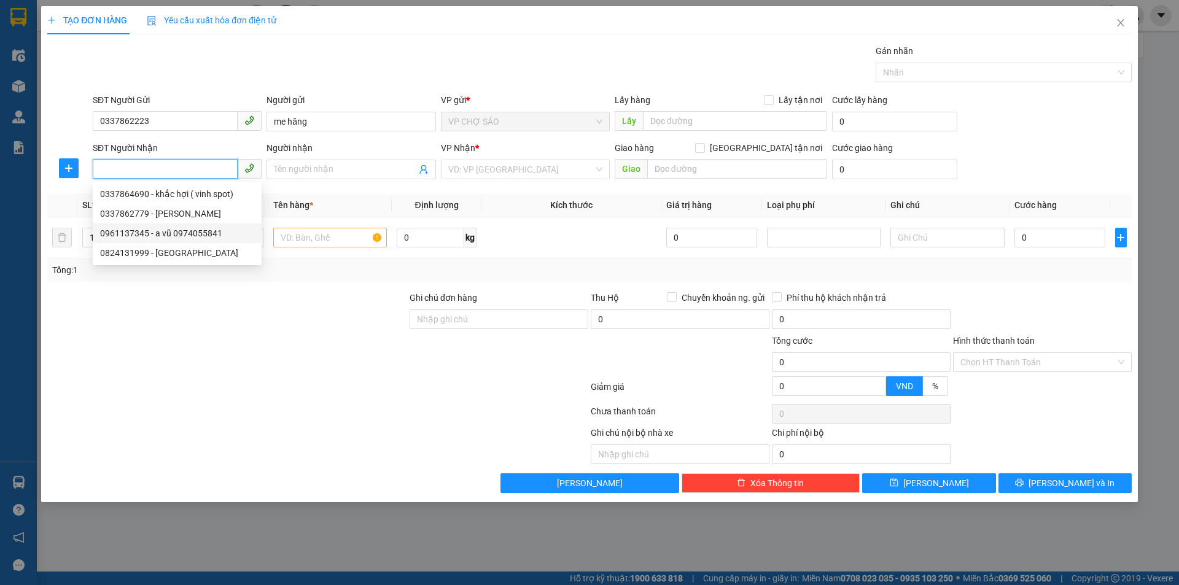
click at [149, 238] on div "0961137345 - a vũ 0974055841" at bounding box center [177, 234] width 154 height 14
type input "0961137345"
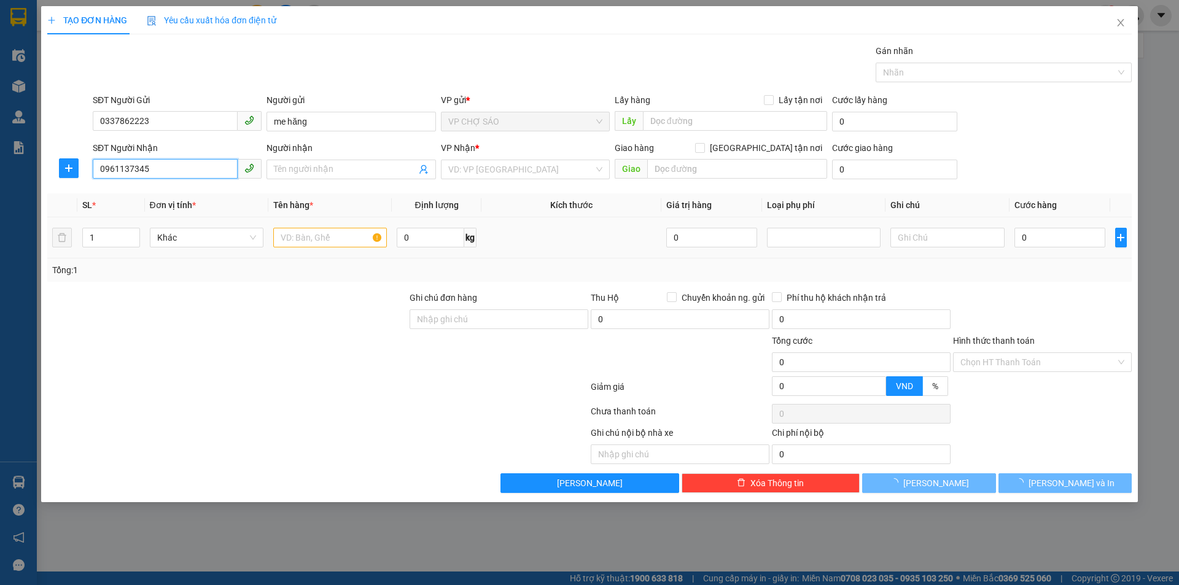
type input "a vũ 0974055841"
checkbox input "true"
type input "vp"
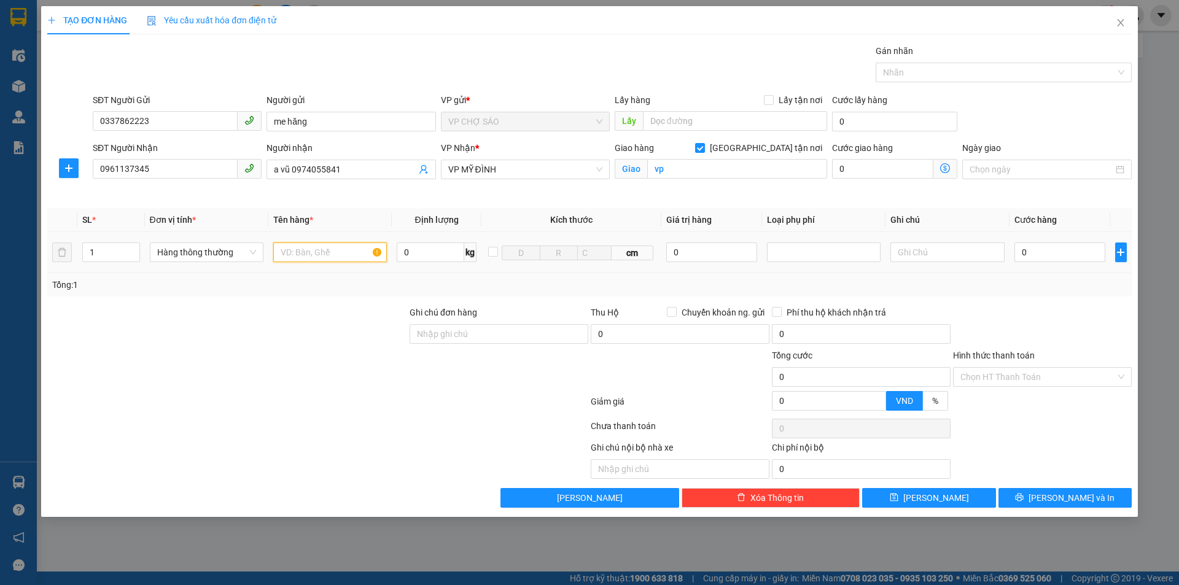
click at [295, 250] on input "text" at bounding box center [330, 253] width 114 height 20
type input "gao"
click at [1023, 253] on input "0" at bounding box center [1061, 253] width 92 height 20
type input "5"
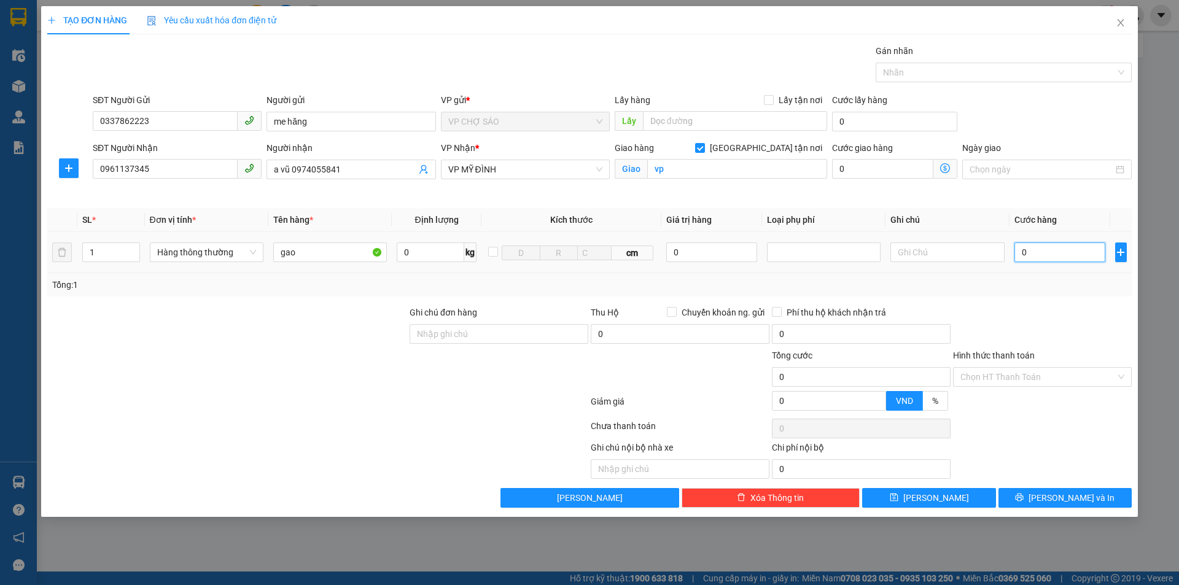
type input "5"
type input "50"
type input "500"
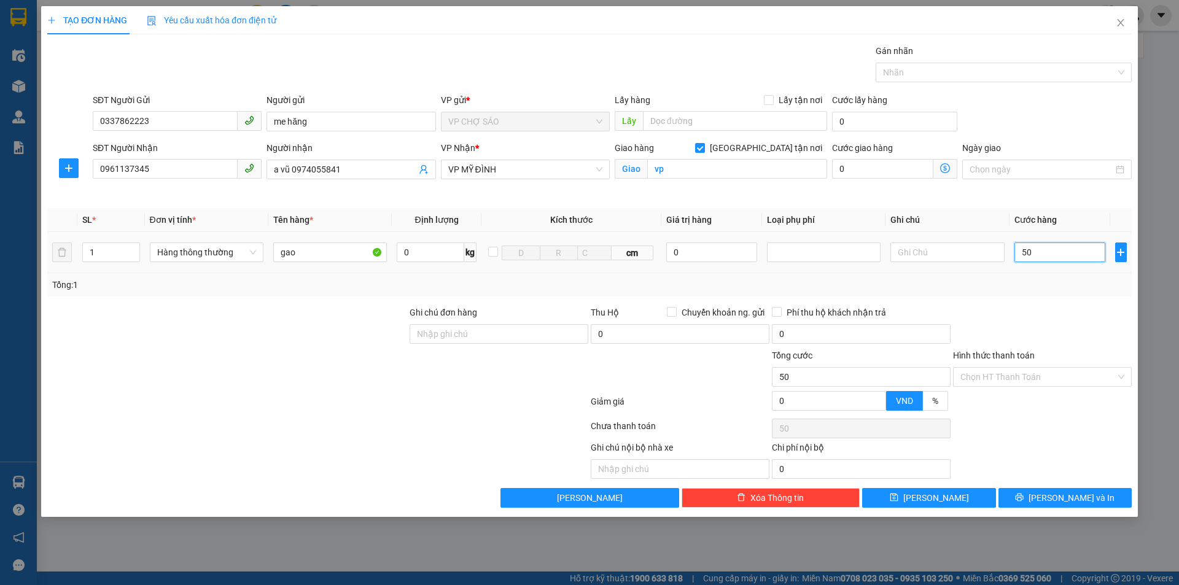
type input "500"
type input "5.000"
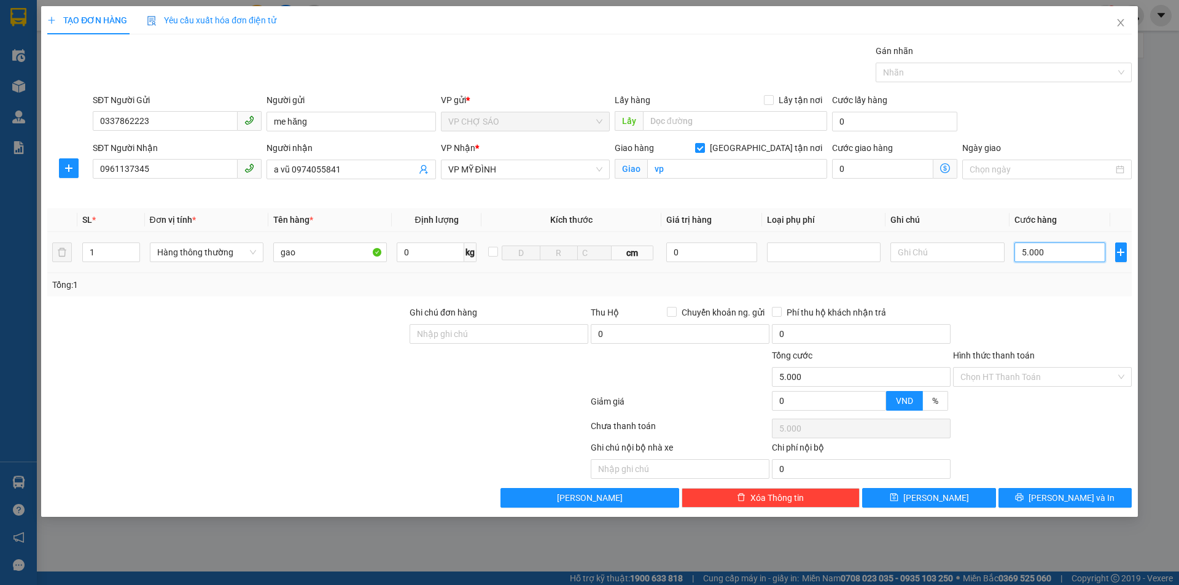
type input "50.000"
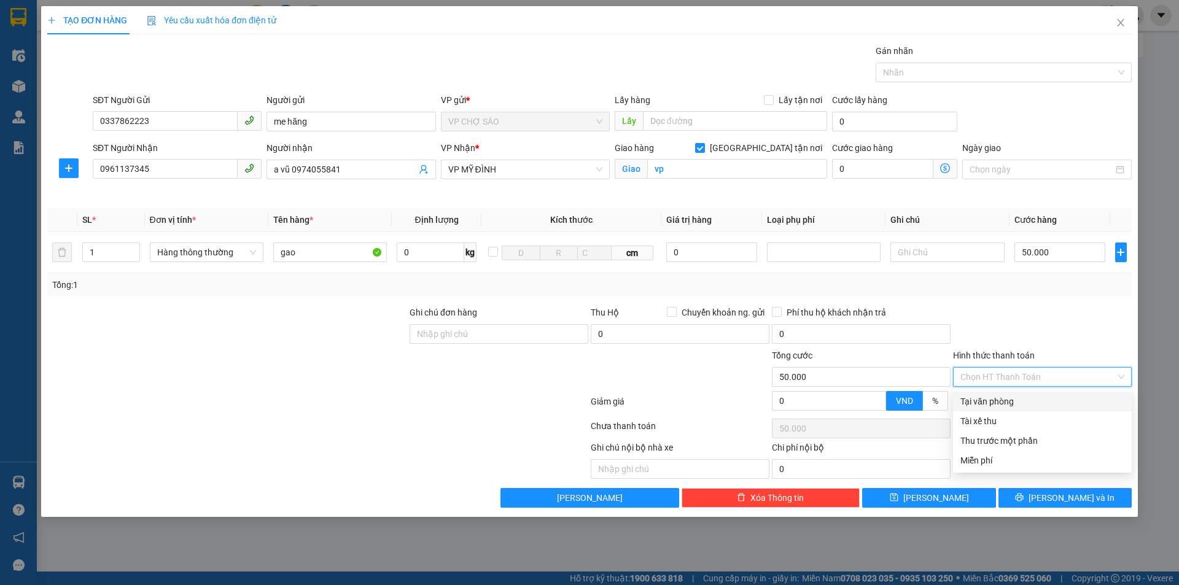
drag, startPoint x: 1040, startPoint y: 376, endPoint x: 1032, endPoint y: 385, distance: 12.2
click at [1039, 378] on input "Hình thức thanh toán" at bounding box center [1038, 377] width 155 height 18
click at [1014, 406] on div "Tại văn phòng" at bounding box center [1043, 402] width 164 height 14
type input "0"
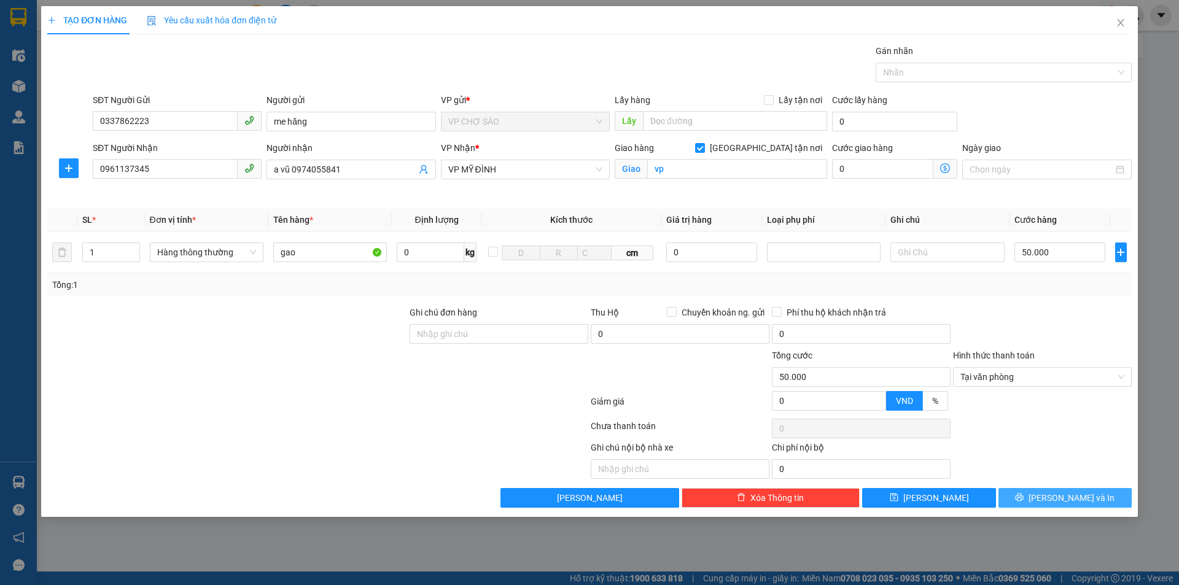
click at [1073, 490] on button "[PERSON_NAME] và In" at bounding box center [1065, 498] width 133 height 20
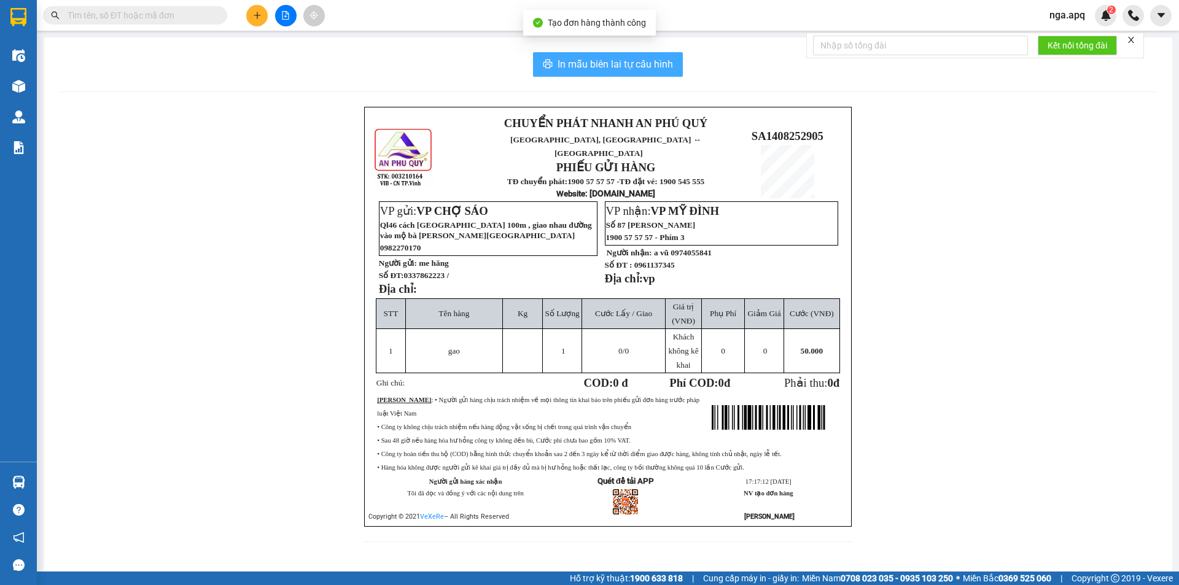
click at [621, 61] on span "In mẫu biên lai tự cấu hình" at bounding box center [615, 64] width 115 height 15
